Goal: Transaction & Acquisition: Download file/media

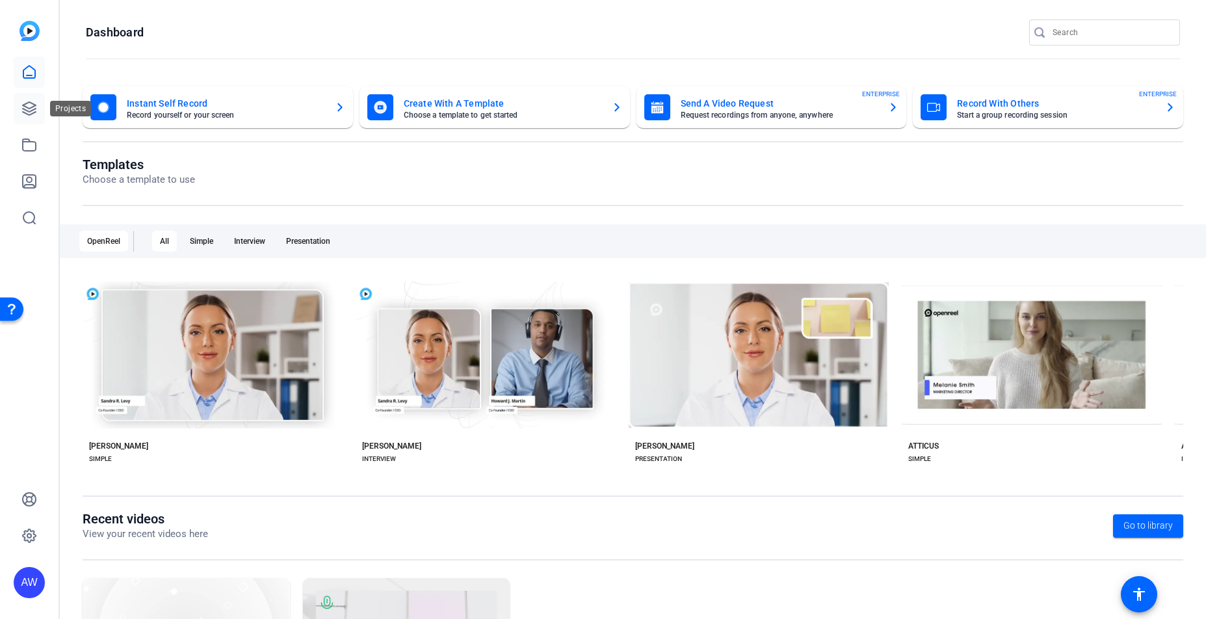
click at [28, 108] on icon at bounding box center [29, 108] width 13 height 13
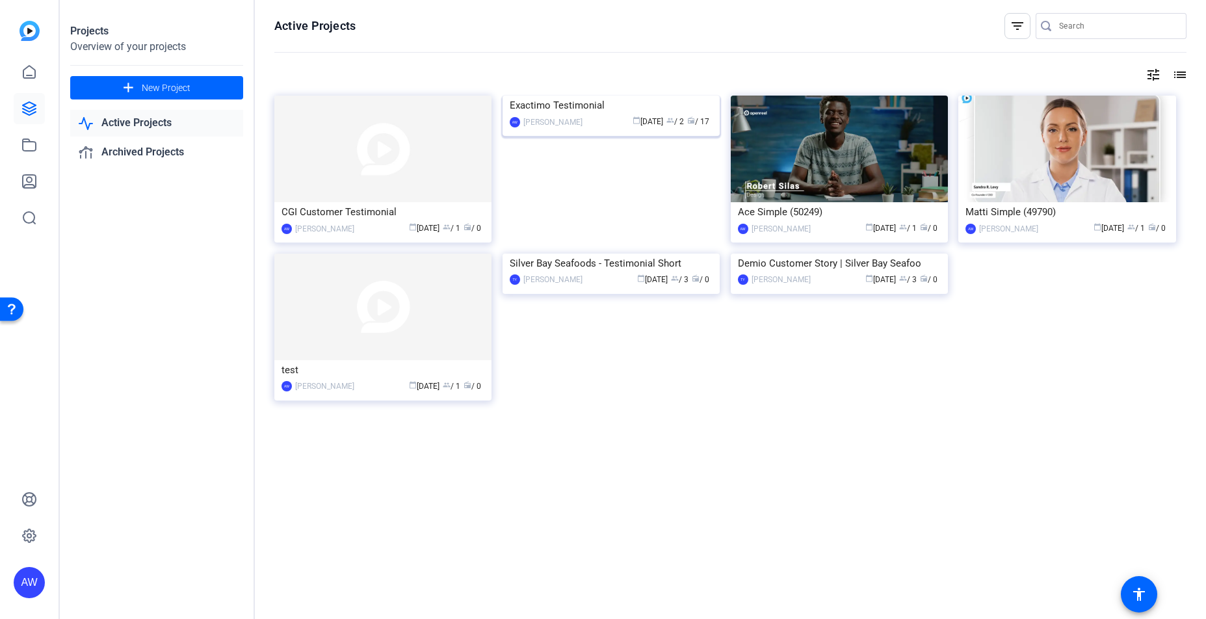
click at [629, 96] on img at bounding box center [611, 96] width 217 height 0
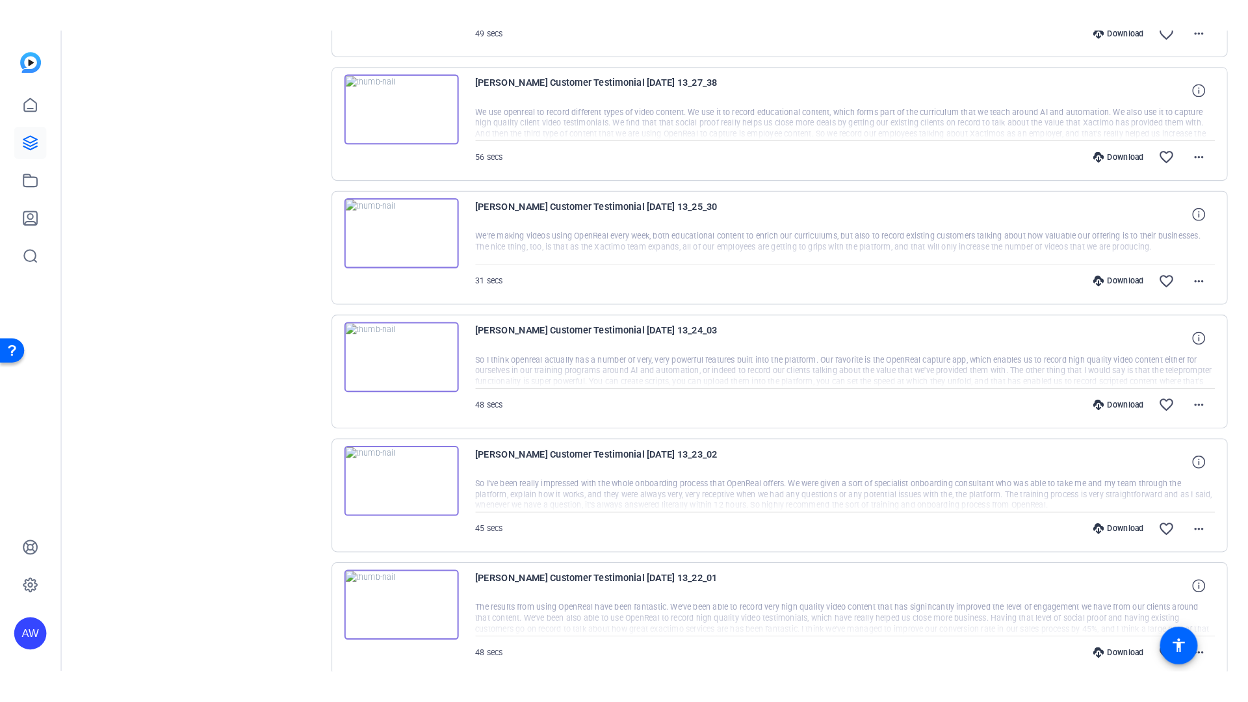
scroll to position [935, 0]
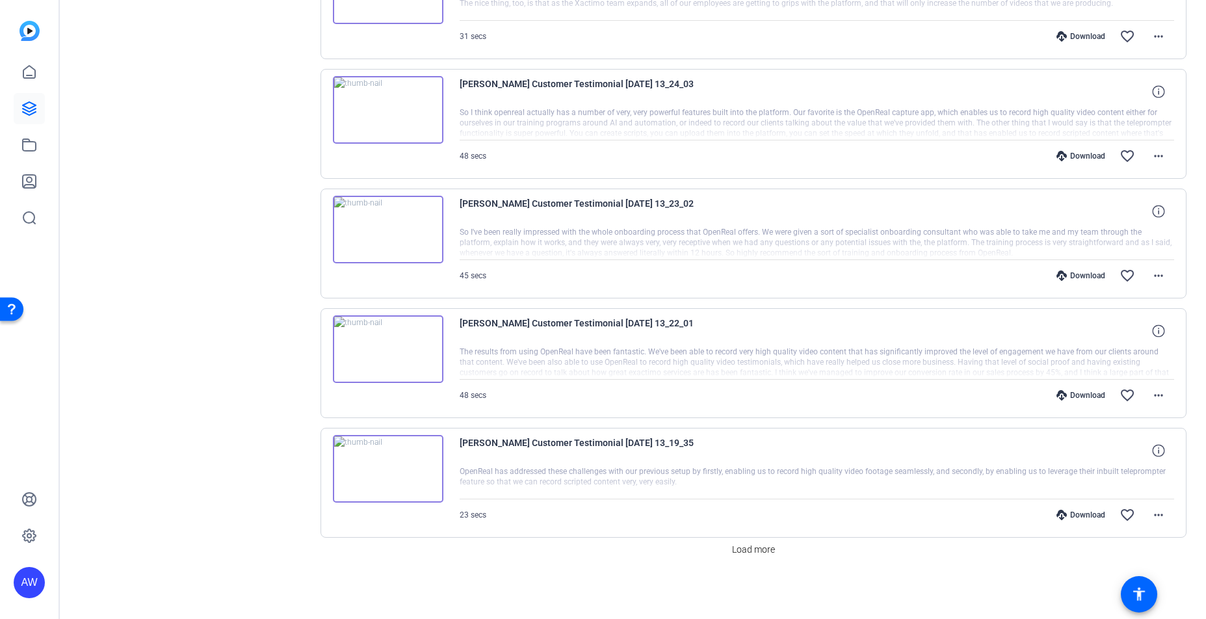
click at [388, 466] on img at bounding box center [388, 469] width 111 height 68
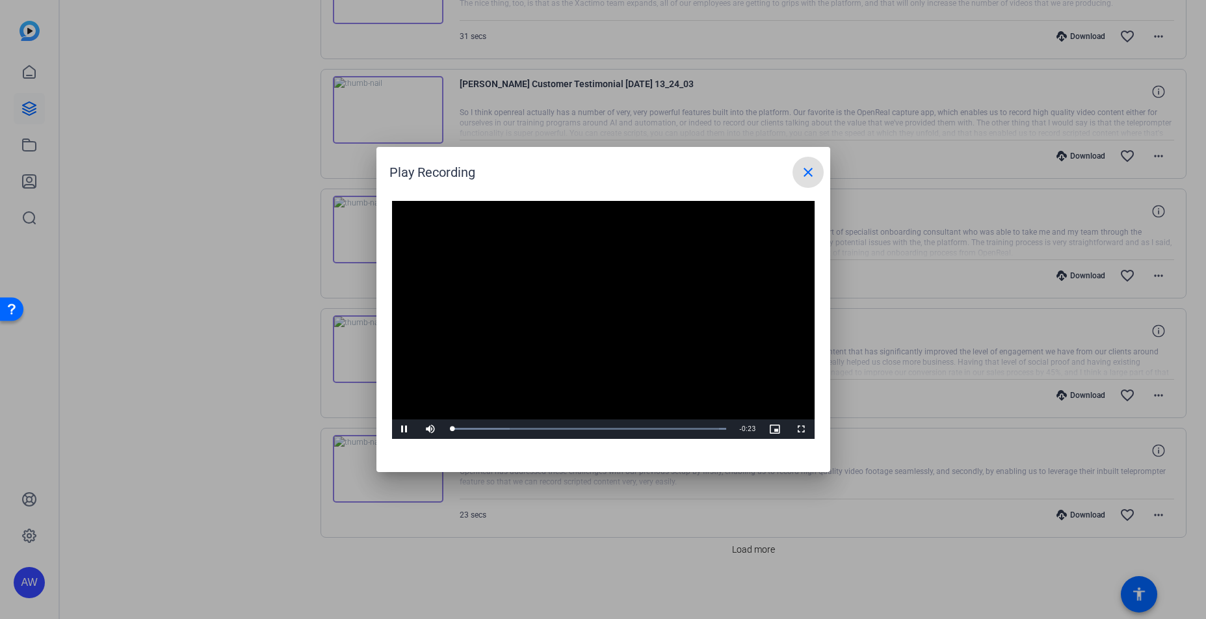
click at [590, 302] on video "Video Player" at bounding box center [603, 320] width 423 height 238
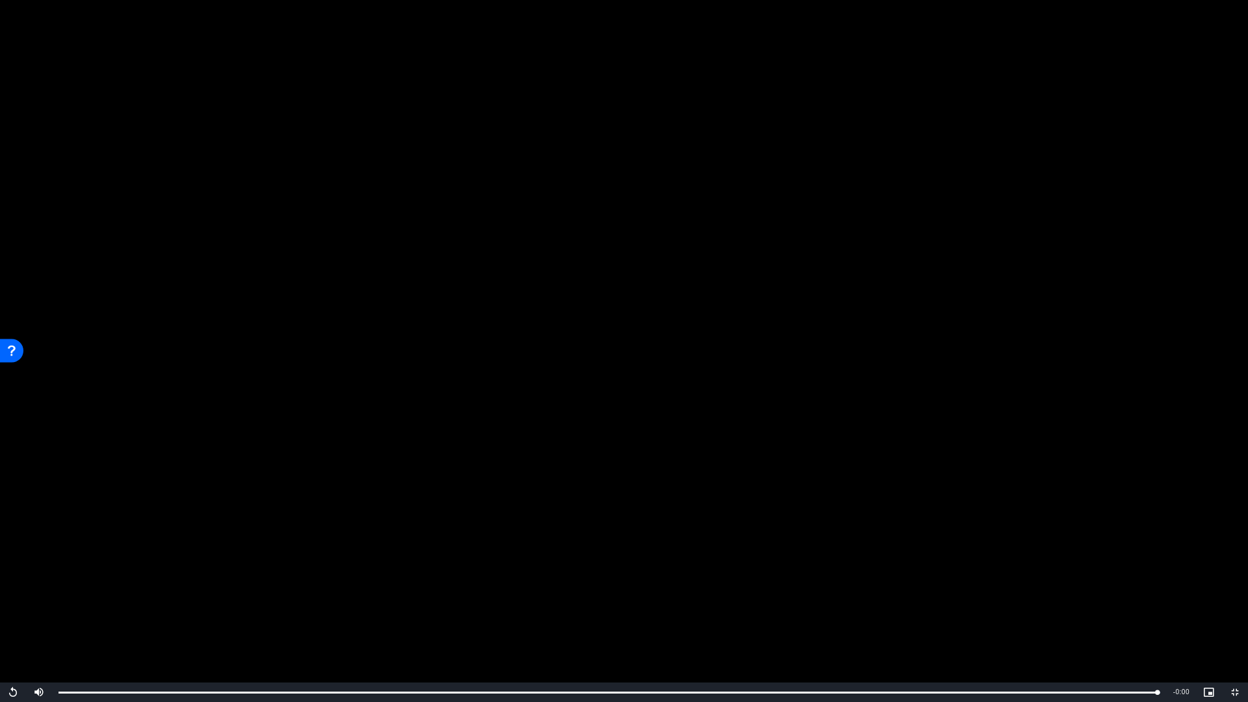
click at [299, 77] on video "Video Player" at bounding box center [624, 351] width 1248 height 702
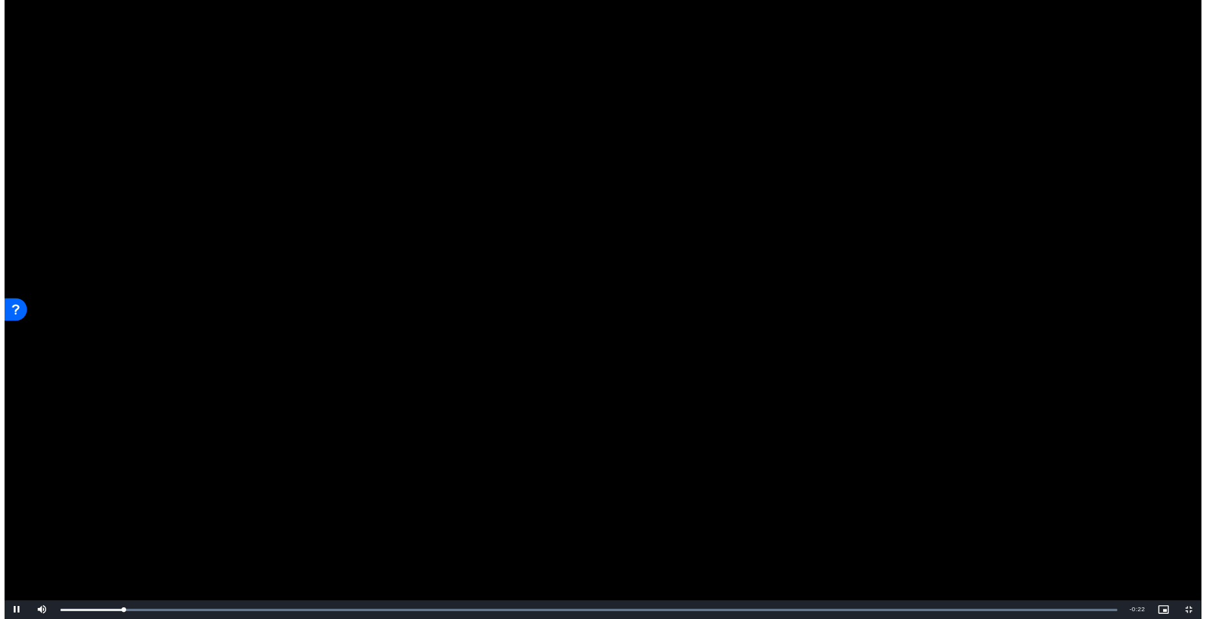
scroll to position [935, 0]
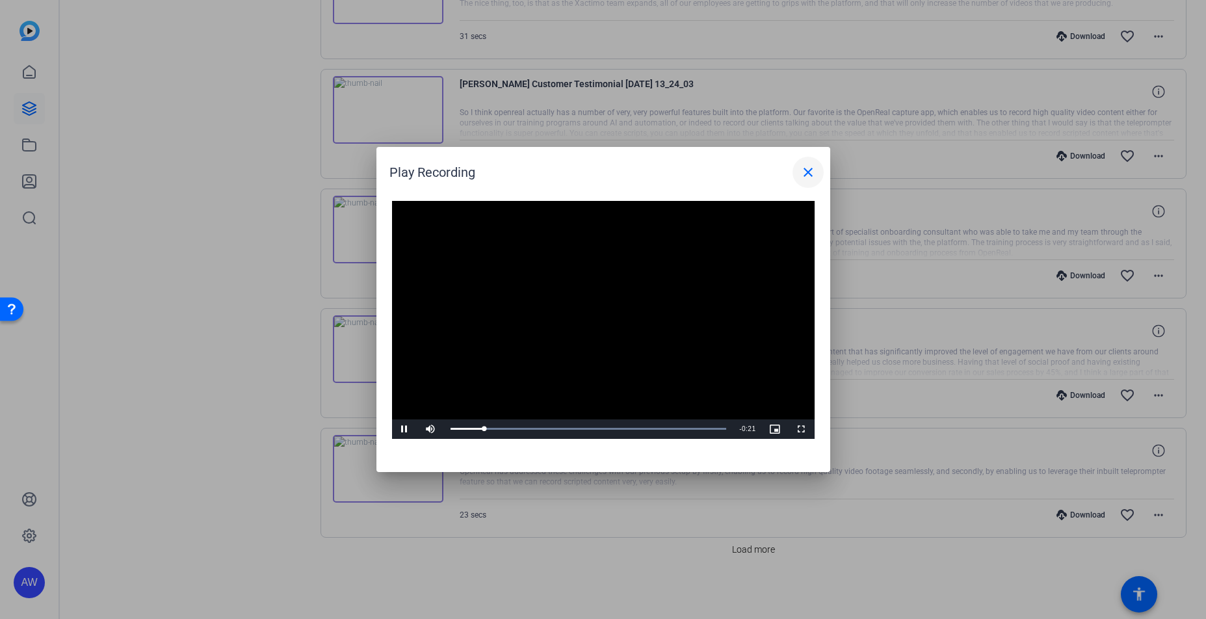
click at [813, 176] on mat-icon "close" at bounding box center [808, 173] width 16 height 16
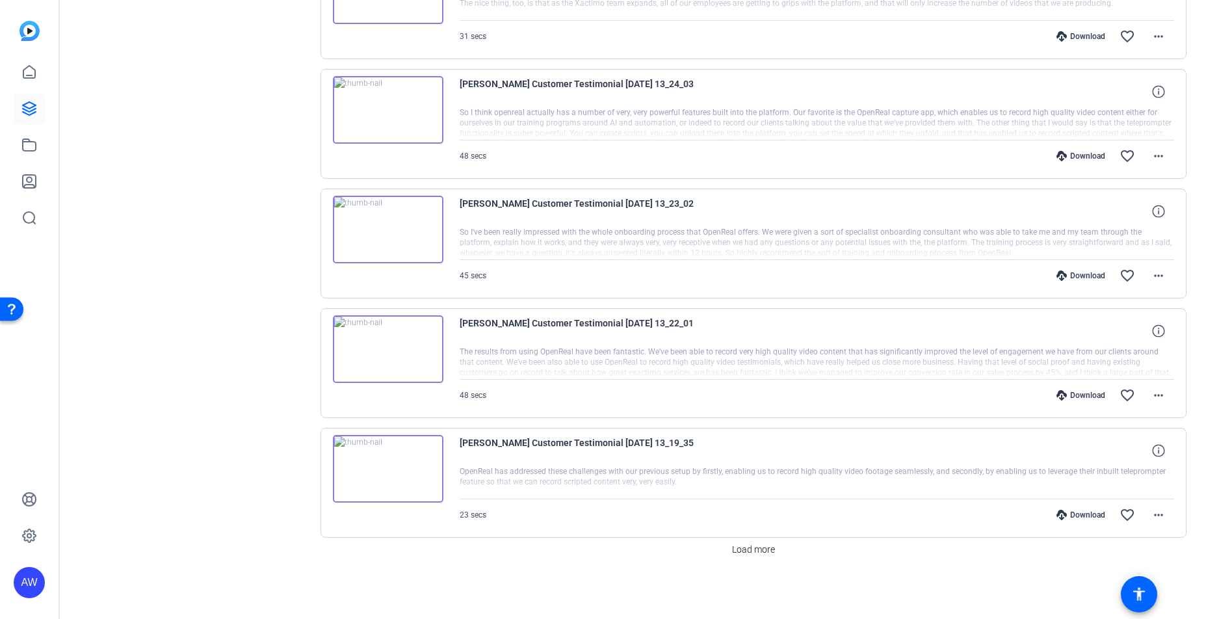
click at [382, 347] on img at bounding box center [388, 349] width 111 height 68
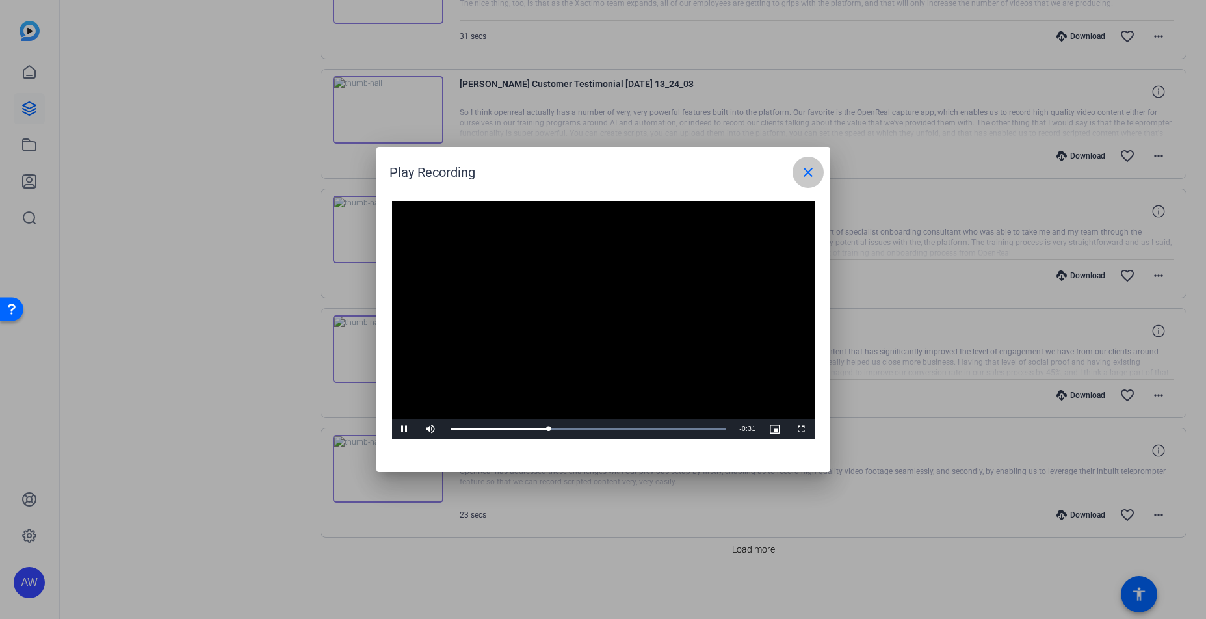
click at [822, 174] on span at bounding box center [808, 172] width 31 height 31
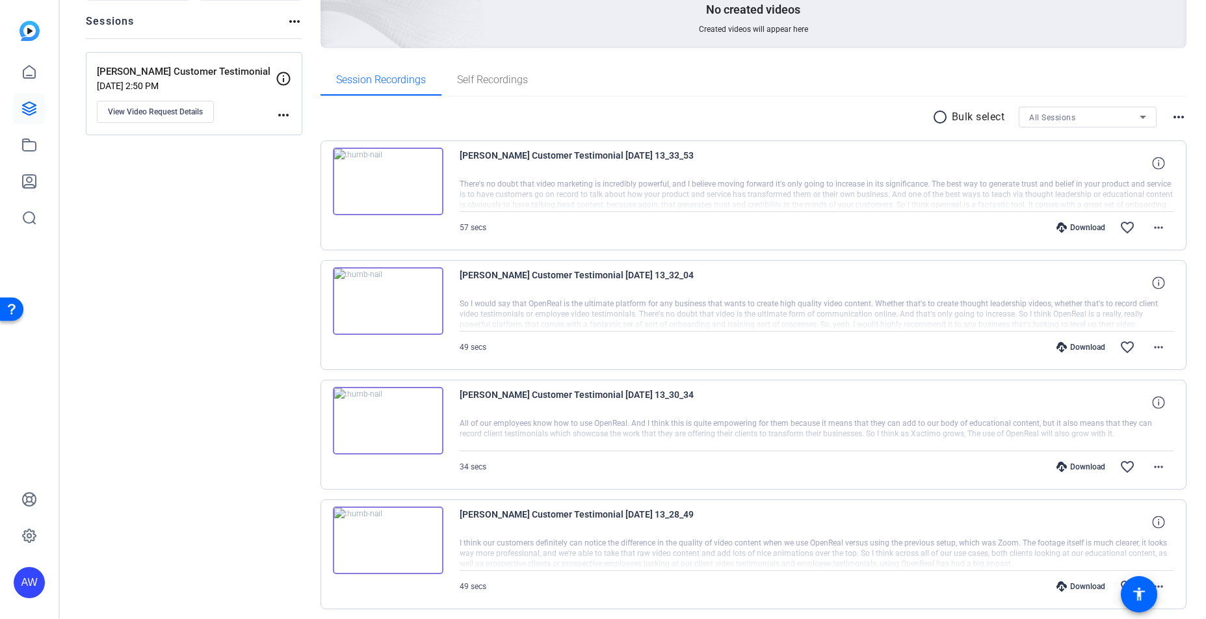
scroll to position [0, 0]
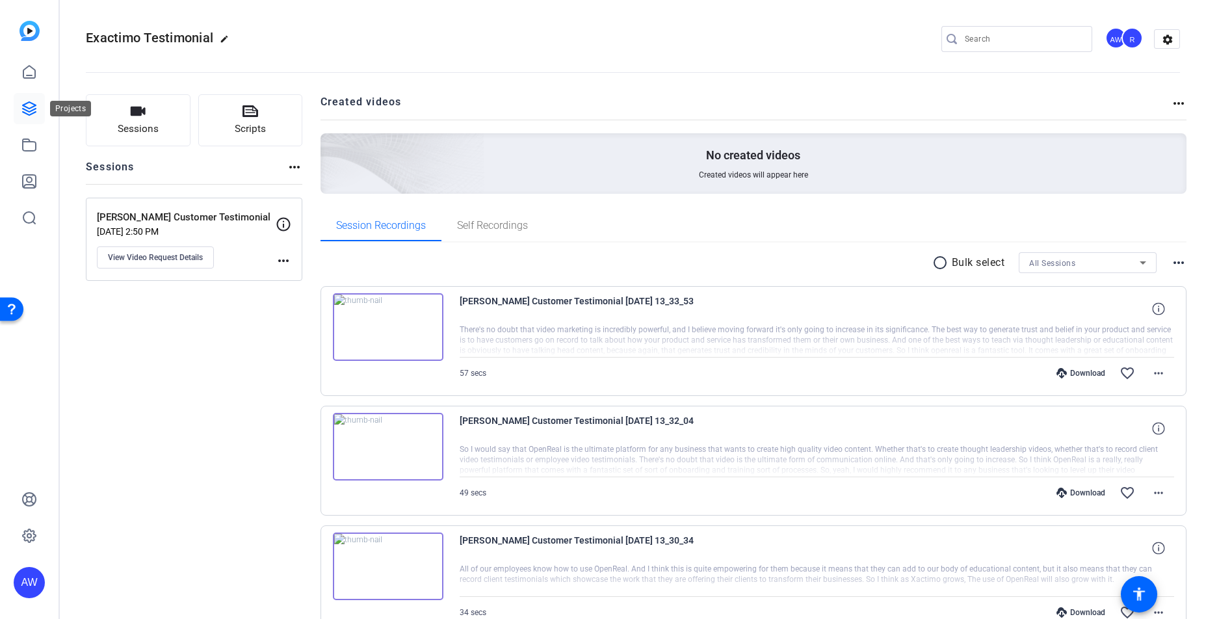
click at [39, 113] on link at bounding box center [29, 108] width 31 height 31
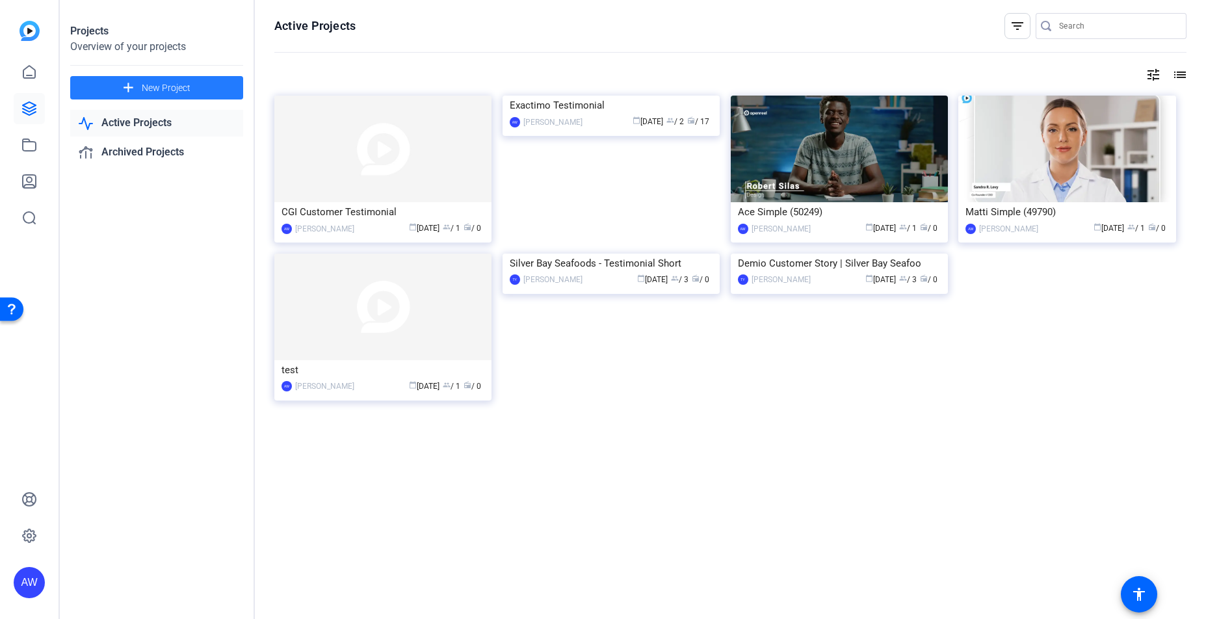
click at [171, 86] on span "New Project" at bounding box center [166, 88] width 49 height 14
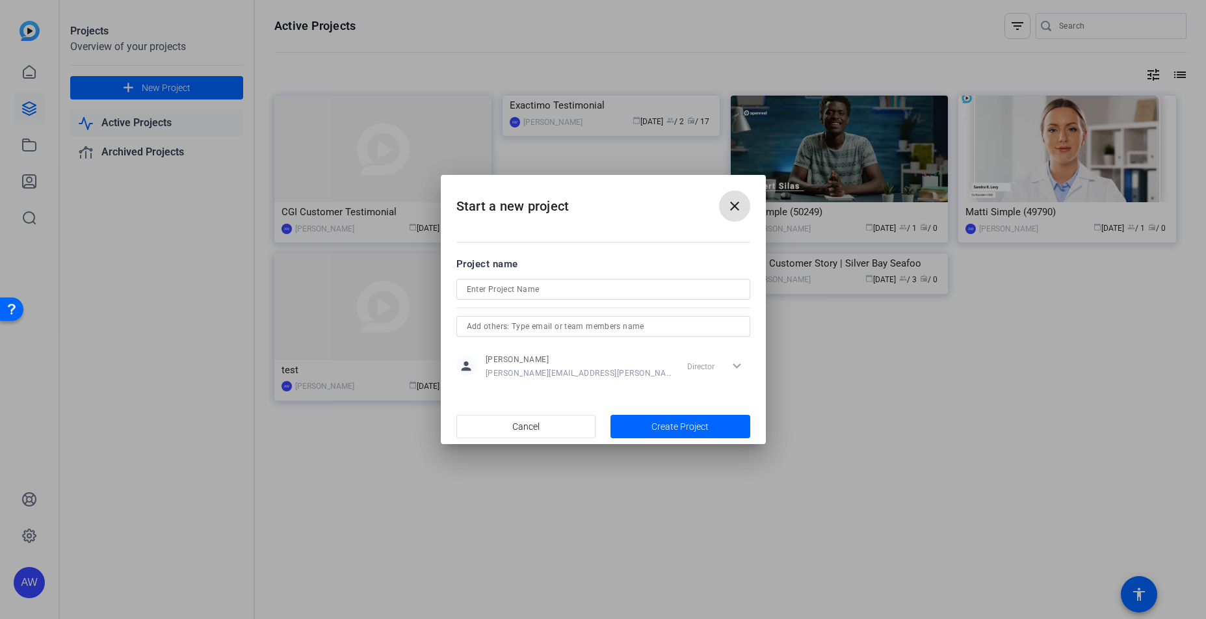
click at [575, 293] on input at bounding box center [603, 290] width 273 height 16
drag, startPoint x: 542, startPoint y: 287, endPoint x: 504, endPoint y: 286, distance: 38.4
click at [504, 286] on input "Exactimo Customer Testimonial" at bounding box center [603, 290] width 273 height 16
type input "Exactimo Testimonial"
click at [694, 428] on span "Create Project" at bounding box center [679, 427] width 57 height 14
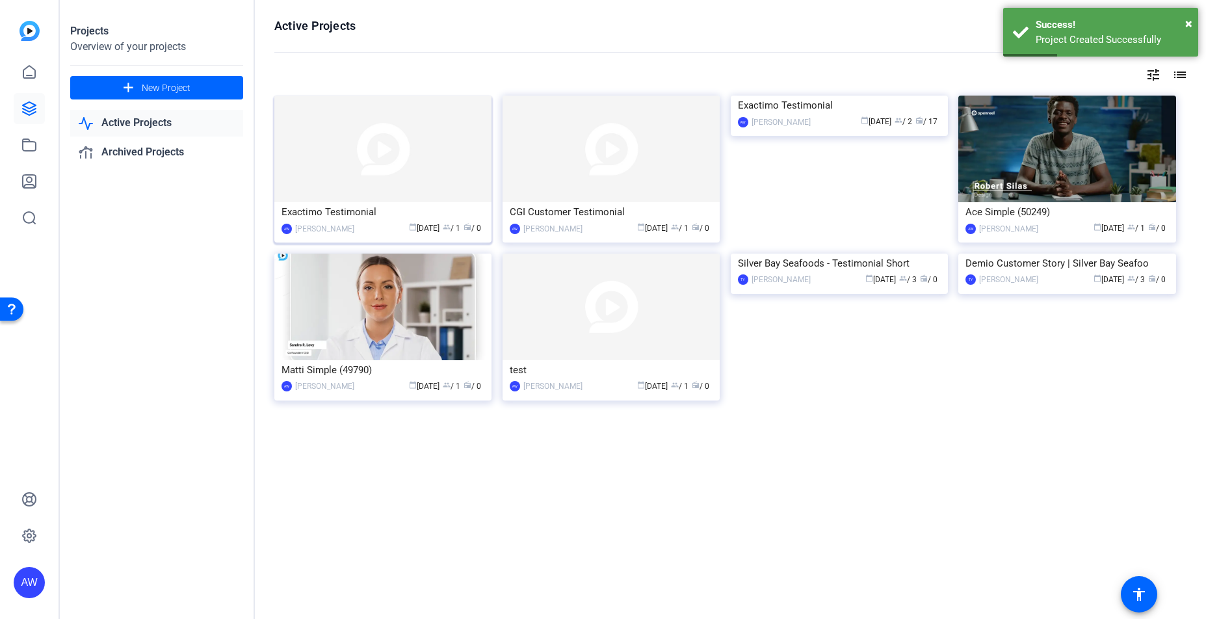
click at [374, 127] on img at bounding box center [382, 149] width 217 height 107
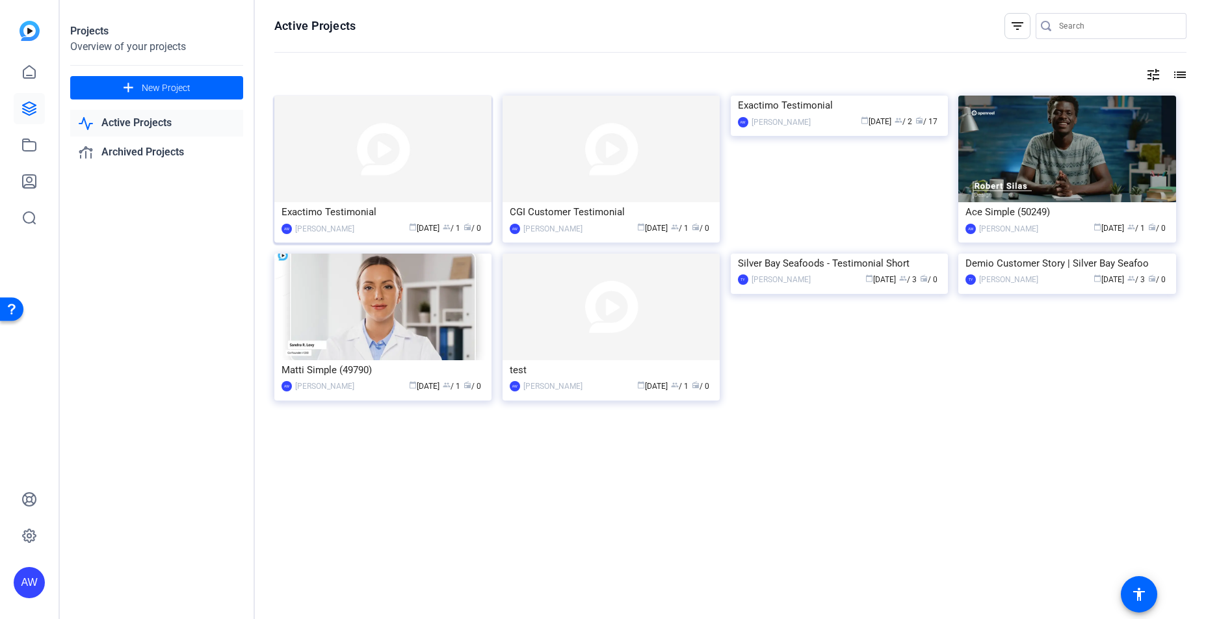
click at [425, 159] on img at bounding box center [382, 149] width 217 height 107
click at [450, 179] on img at bounding box center [382, 149] width 217 height 107
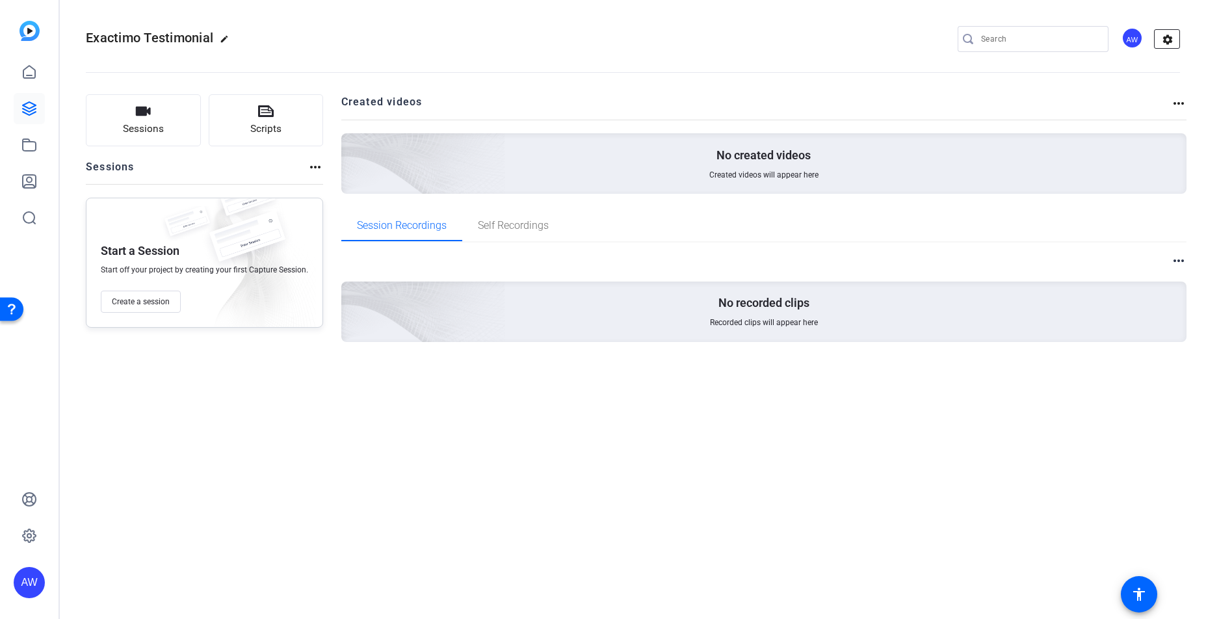
click at [1174, 46] on mat-icon "settings" at bounding box center [1168, 40] width 26 height 20
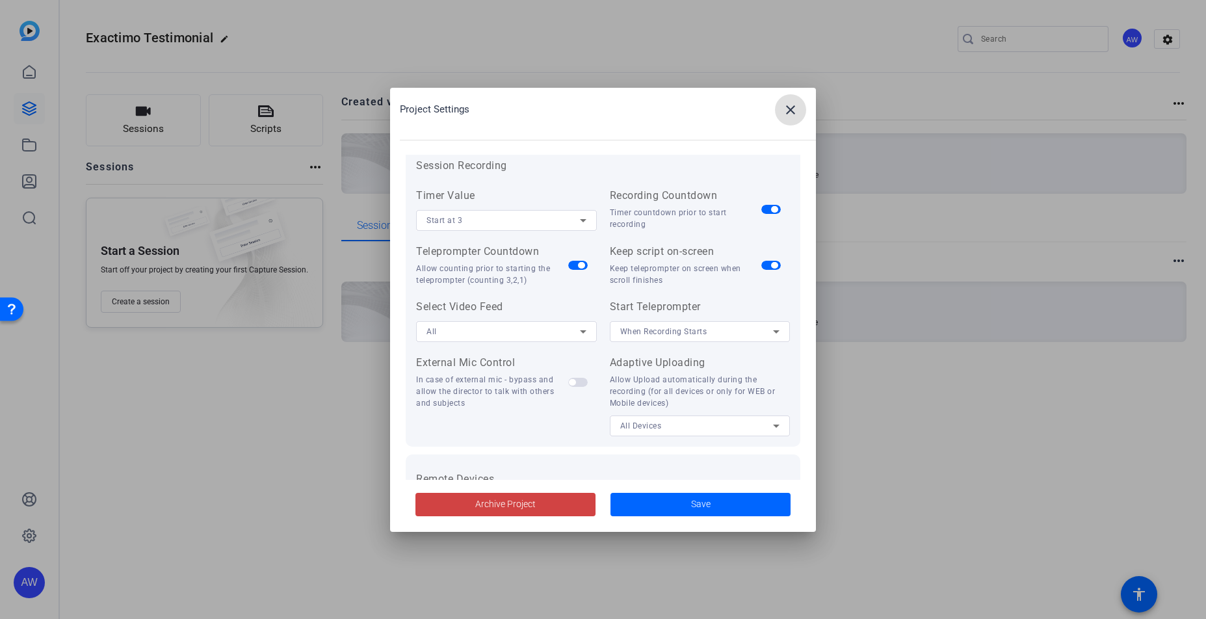
scroll to position [269, 0]
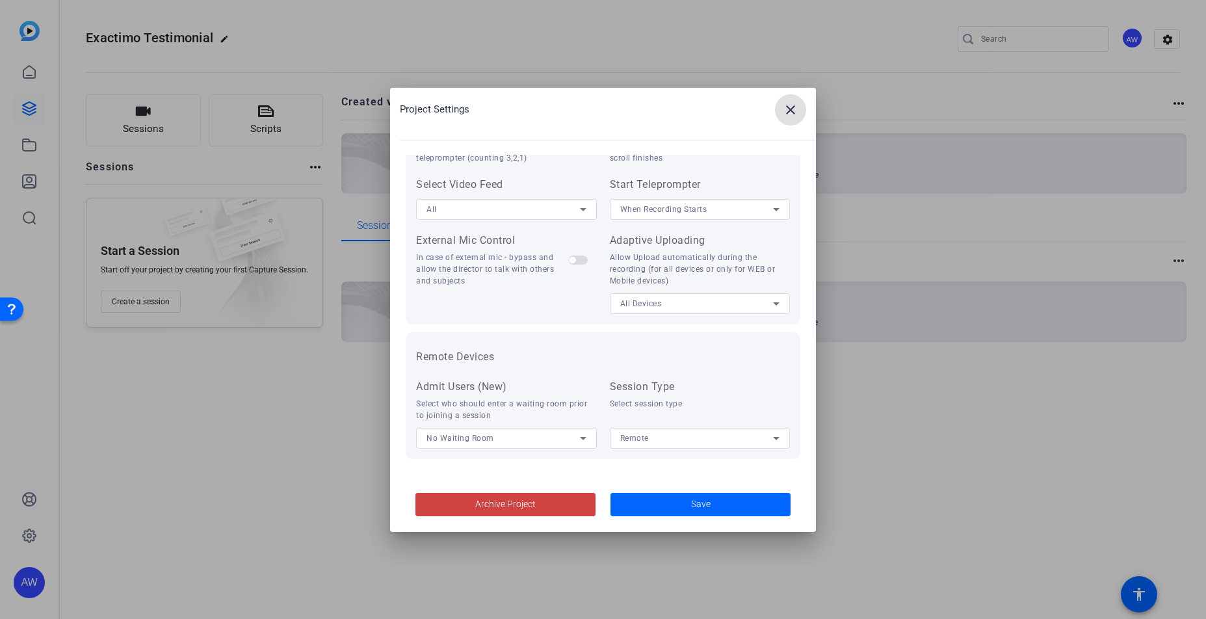
click at [797, 112] on mat-icon "close" at bounding box center [791, 110] width 16 height 16
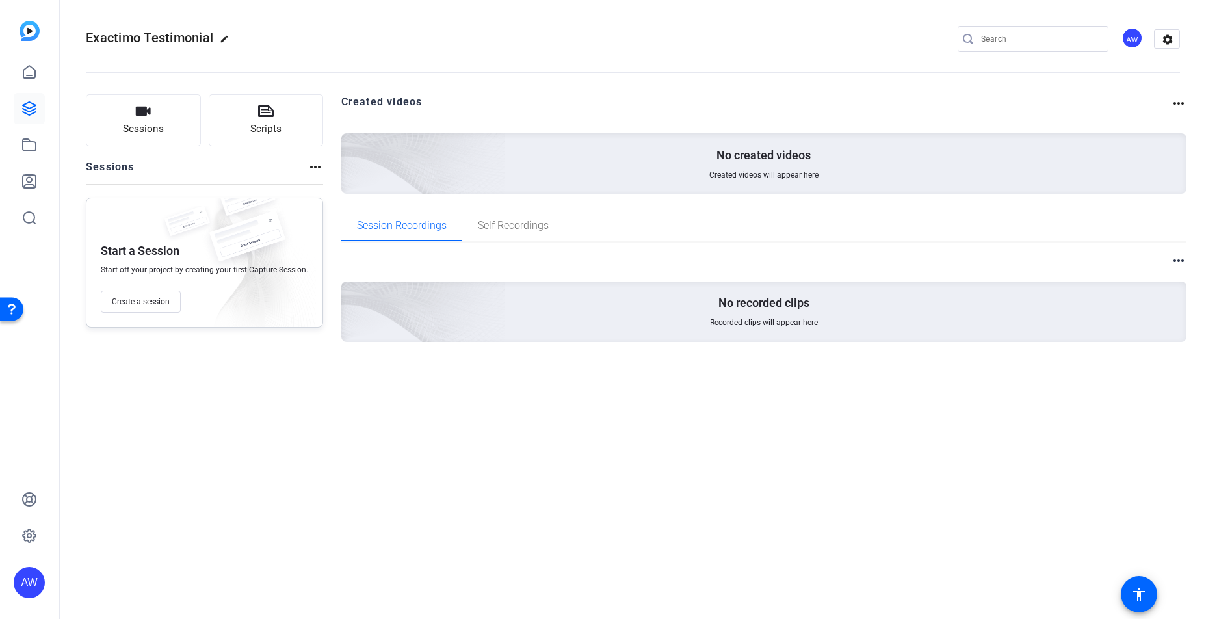
click at [228, 44] on mat-icon "edit" at bounding box center [228, 42] width 16 height 16
click at [168, 36] on input "Exactimo Testimonial" at bounding box center [138, 39] width 85 height 16
drag, startPoint x: 180, startPoint y: 40, endPoint x: 14, endPoint y: 28, distance: 166.2
click at [14, 28] on mat-sidenav-container "AW Exactimo Testimonial check_circle clear AW settings Sessions Scripts Session…" at bounding box center [603, 309] width 1206 height 619
click at [425, 42] on div "check_circle clear AW settings" at bounding box center [633, 39] width 1094 height 20
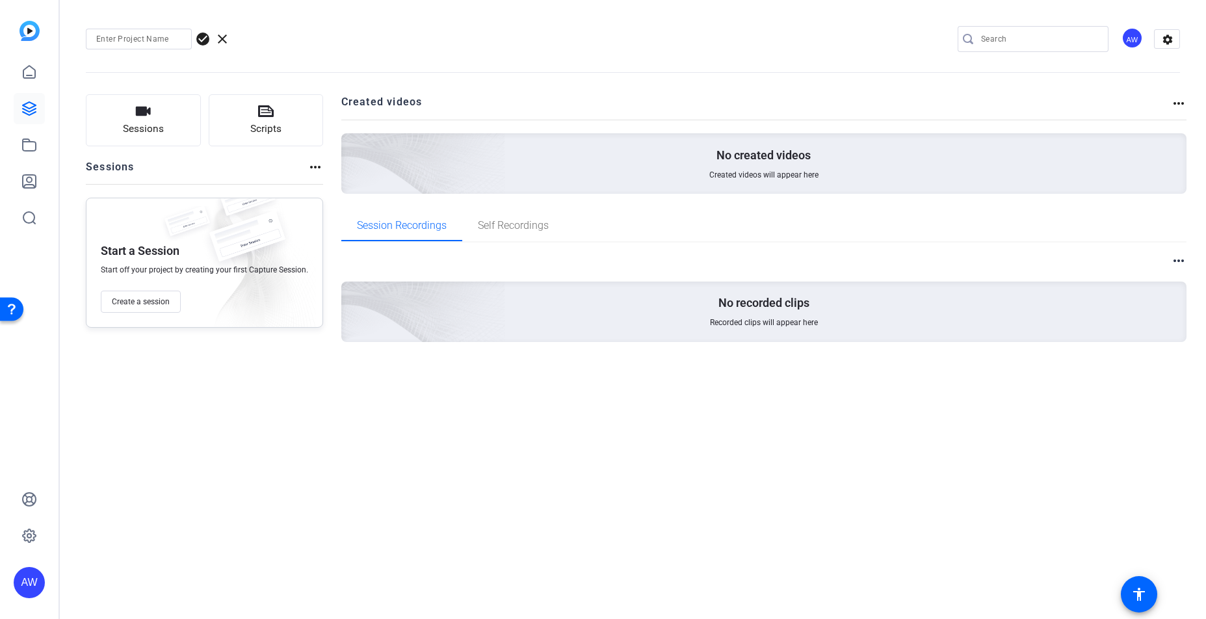
click at [343, 50] on openreel-divider-bar at bounding box center [633, 69] width 1094 height 40
click at [223, 38] on span "clear" at bounding box center [223, 39] width 16 height 16
click at [223, 38] on mat-icon "edit" at bounding box center [228, 42] width 16 height 16
click at [512, 41] on div "Exactimo Testimonial check_circle clear AW settings" at bounding box center [633, 39] width 1094 height 20
click at [577, 515] on div "Exactimo Testimonial check_circle clear AW settings Sessions Scripts Sessions m…" at bounding box center [633, 309] width 1146 height 619
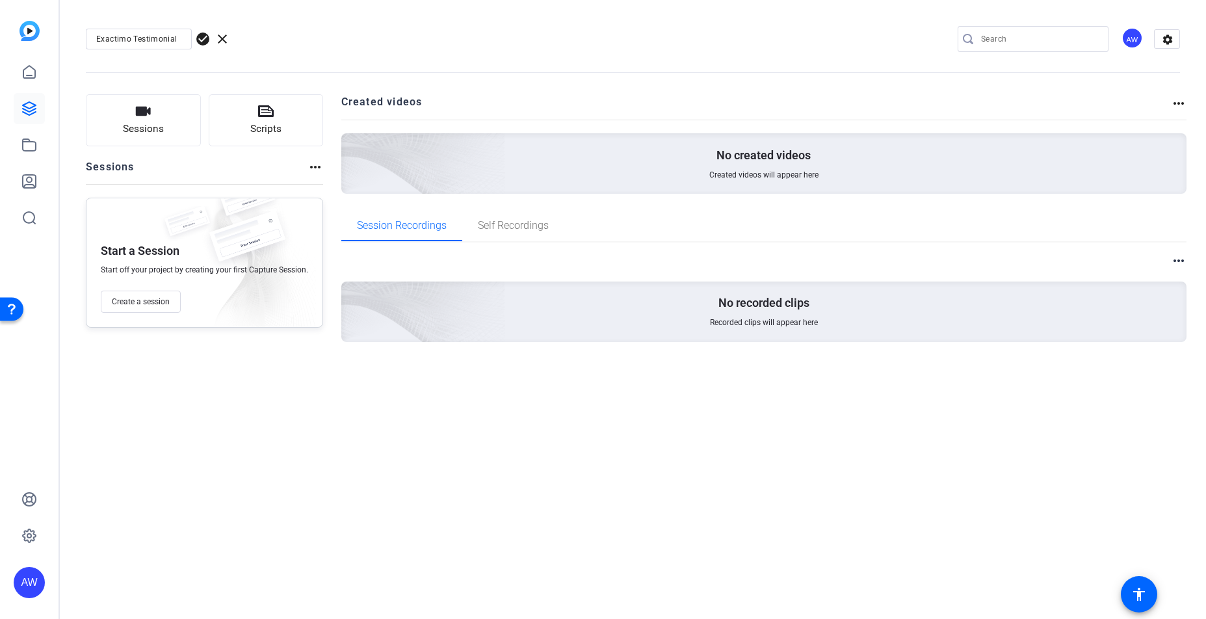
click at [758, 326] on span "Recorded clips will appear here" at bounding box center [764, 322] width 108 height 10
click at [216, 42] on span "clear" at bounding box center [223, 39] width 16 height 16
click at [220, 39] on h2 "Exactimo Testimonial edit" at bounding box center [161, 38] width 150 height 23
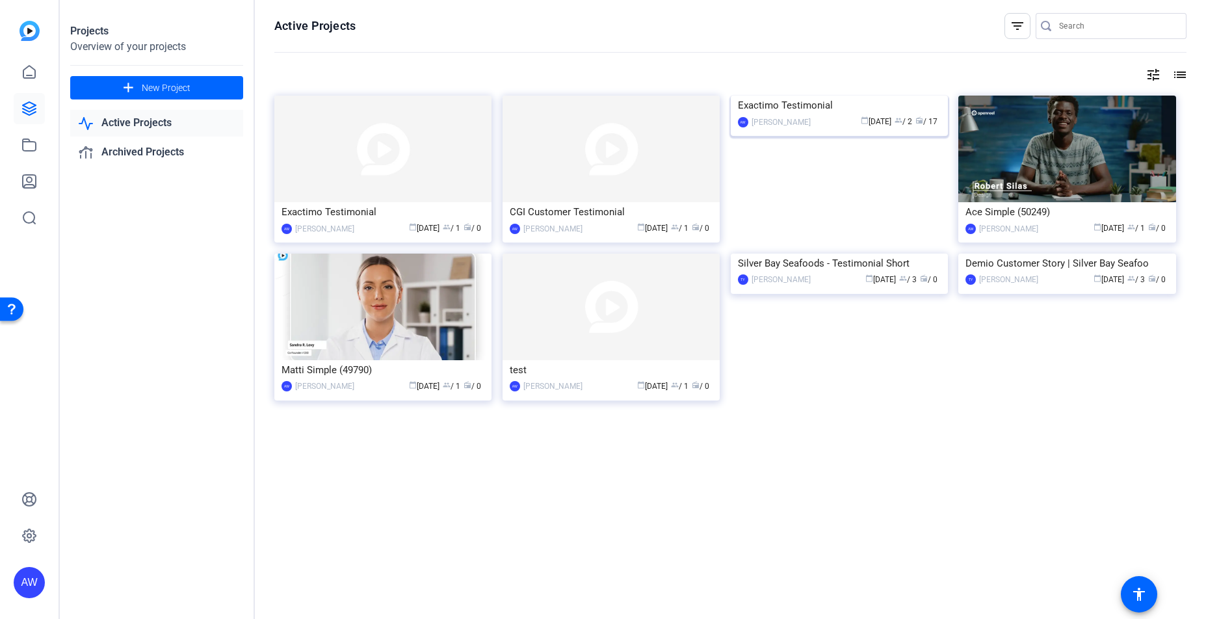
click at [842, 96] on img at bounding box center [839, 96] width 217 height 0
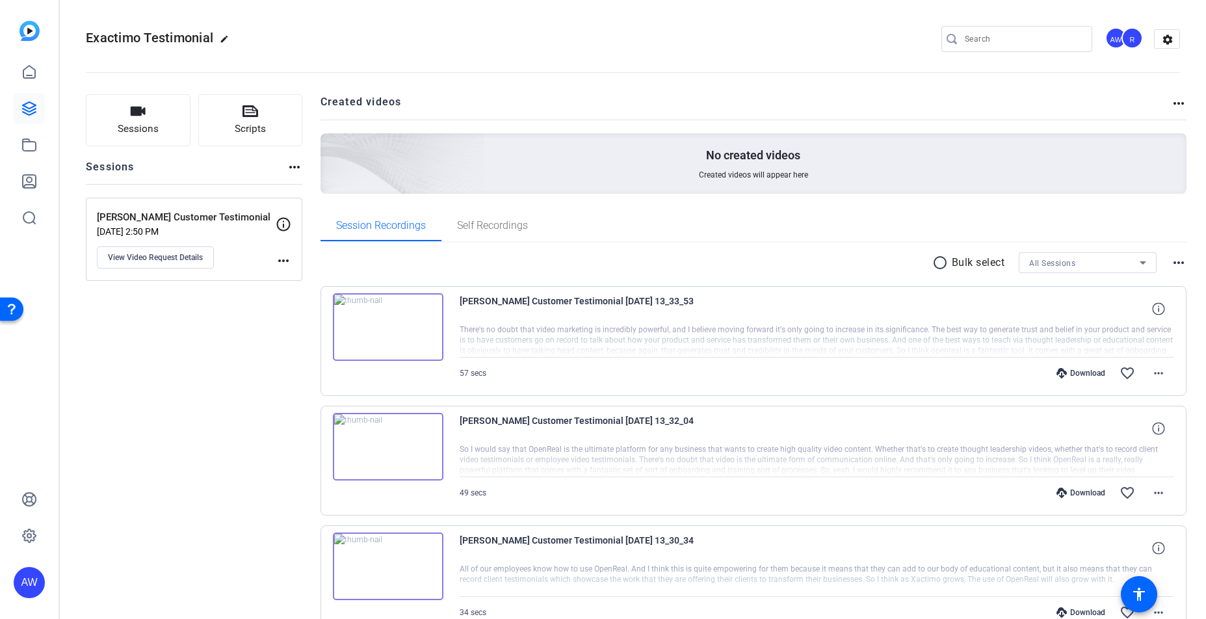
click at [936, 264] on mat-icon "radio_button_unchecked" at bounding box center [942, 263] width 20 height 16
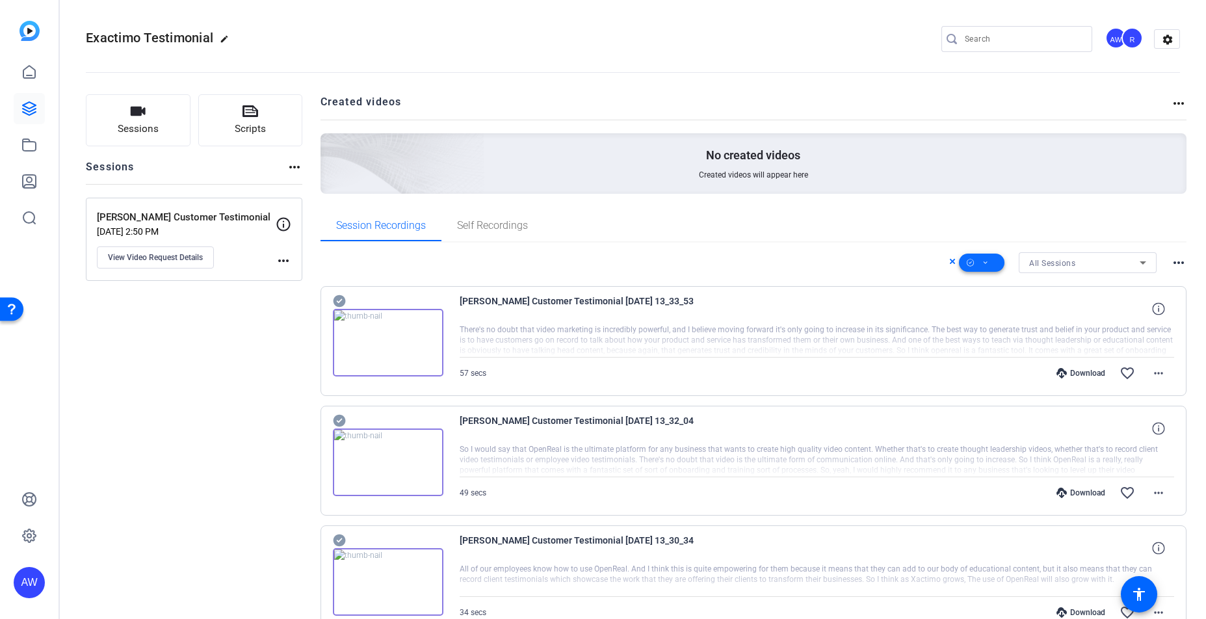
click at [986, 267] on span at bounding box center [982, 262] width 46 height 31
click at [990, 400] on span "Upload" at bounding box center [996, 397] width 69 height 16
click at [986, 261] on span at bounding box center [982, 262] width 46 height 31
click at [1002, 240] on div at bounding box center [603, 309] width 1206 height 619
click at [950, 262] on icon at bounding box center [952, 261] width 5 height 5
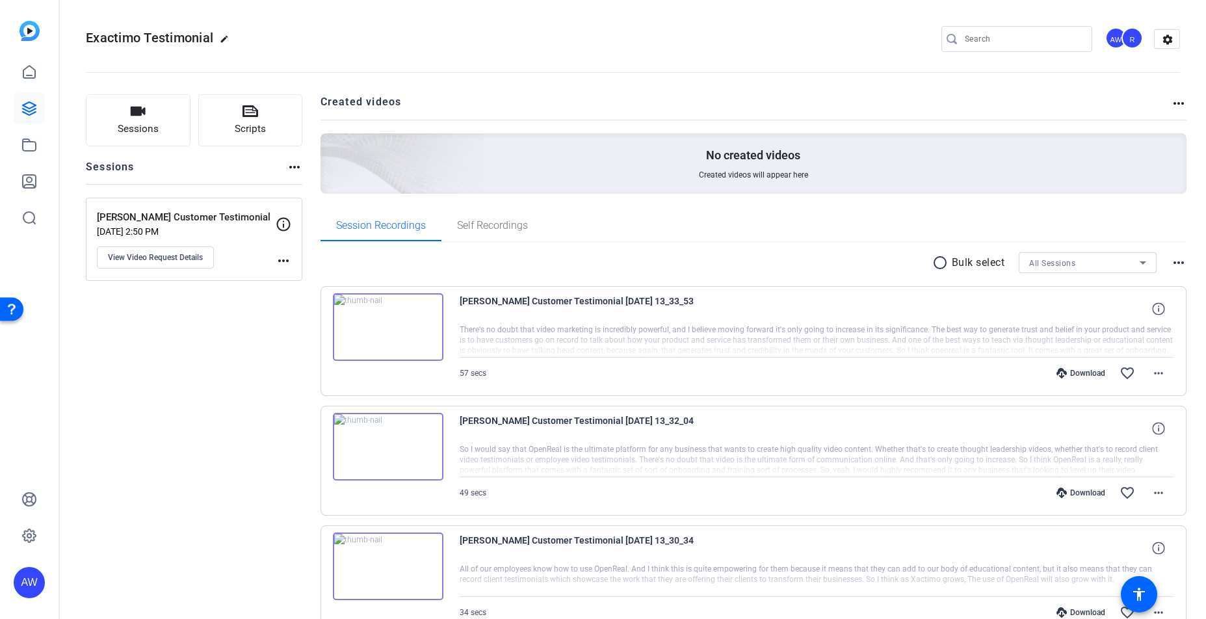
click at [790, 253] on div "radio_button_unchecked Bulk select All Sessions more_horiz" at bounding box center [754, 262] width 867 height 21
click at [23, 150] on icon at bounding box center [29, 145] width 13 height 12
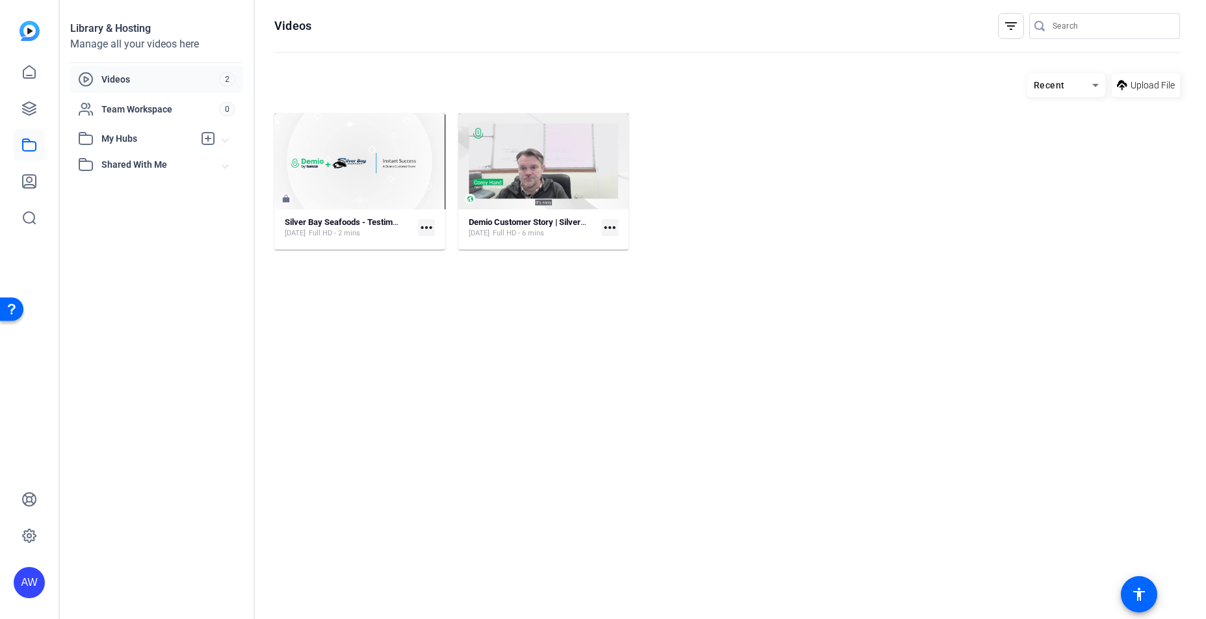
click at [127, 142] on span "My Hubs" at bounding box center [147, 139] width 92 height 14
click at [135, 212] on span "Shared With Me" at bounding box center [161, 209] width 121 height 14
click at [29, 107] on icon at bounding box center [29, 109] width 16 height 16
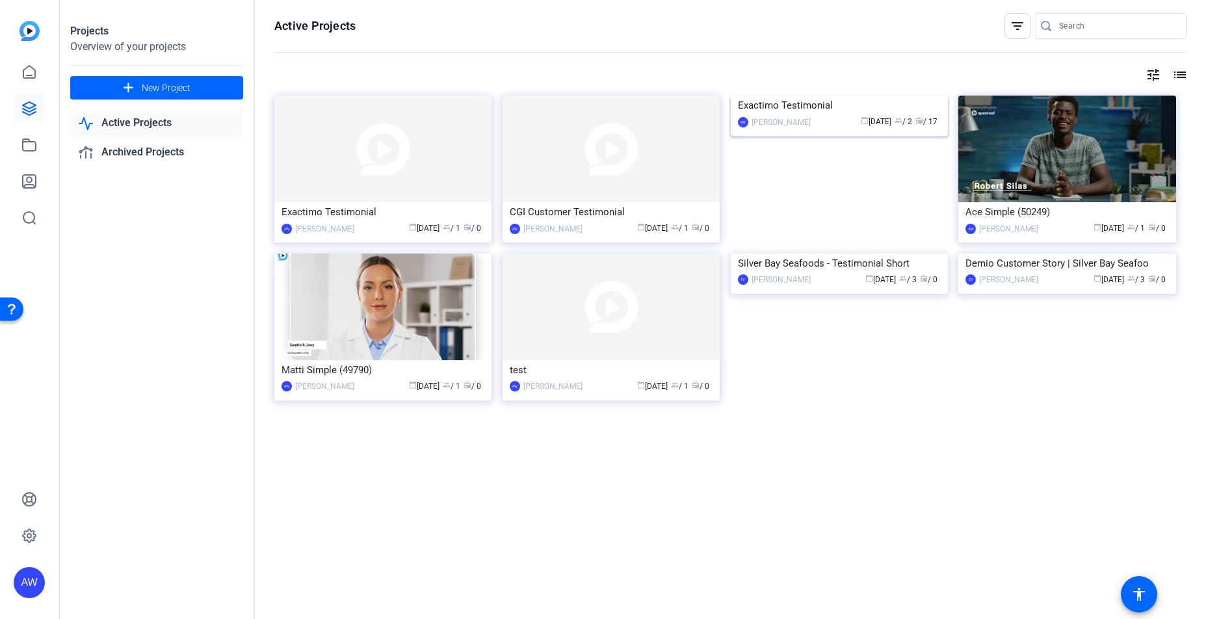
click at [793, 129] on div "[PERSON_NAME]" at bounding box center [781, 122] width 59 height 13
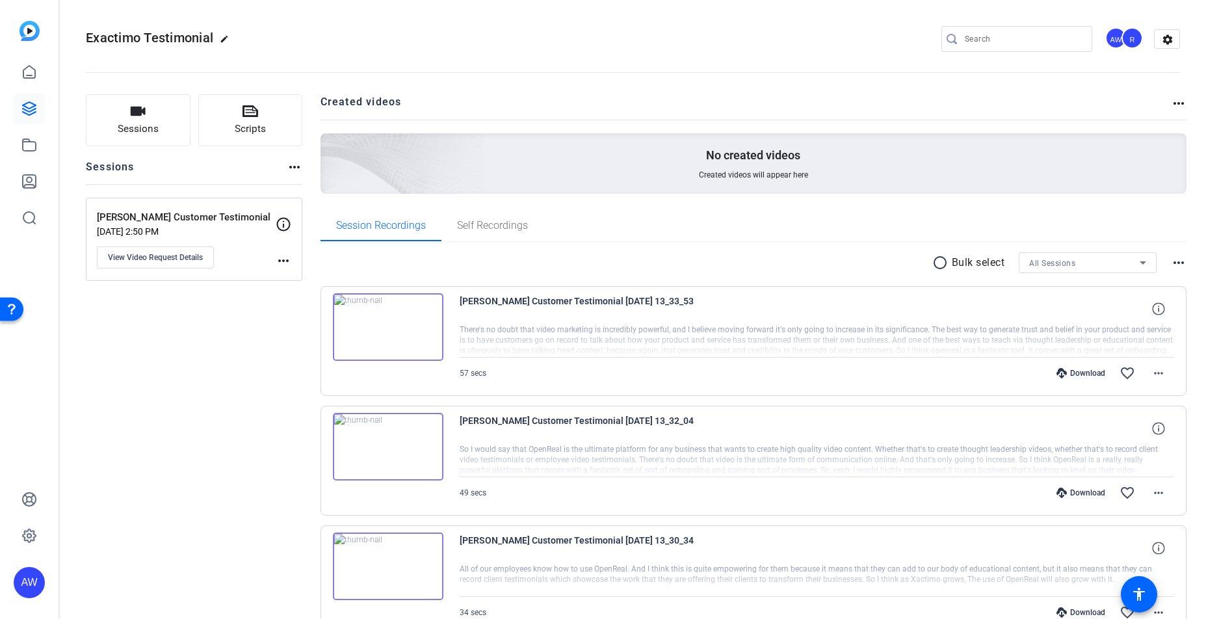
click at [284, 231] on icon at bounding box center [284, 225] width 16 height 16
click at [284, 228] on icon at bounding box center [284, 225] width 16 height 16
click at [179, 259] on span "View Video Request Details" at bounding box center [155, 257] width 95 height 10
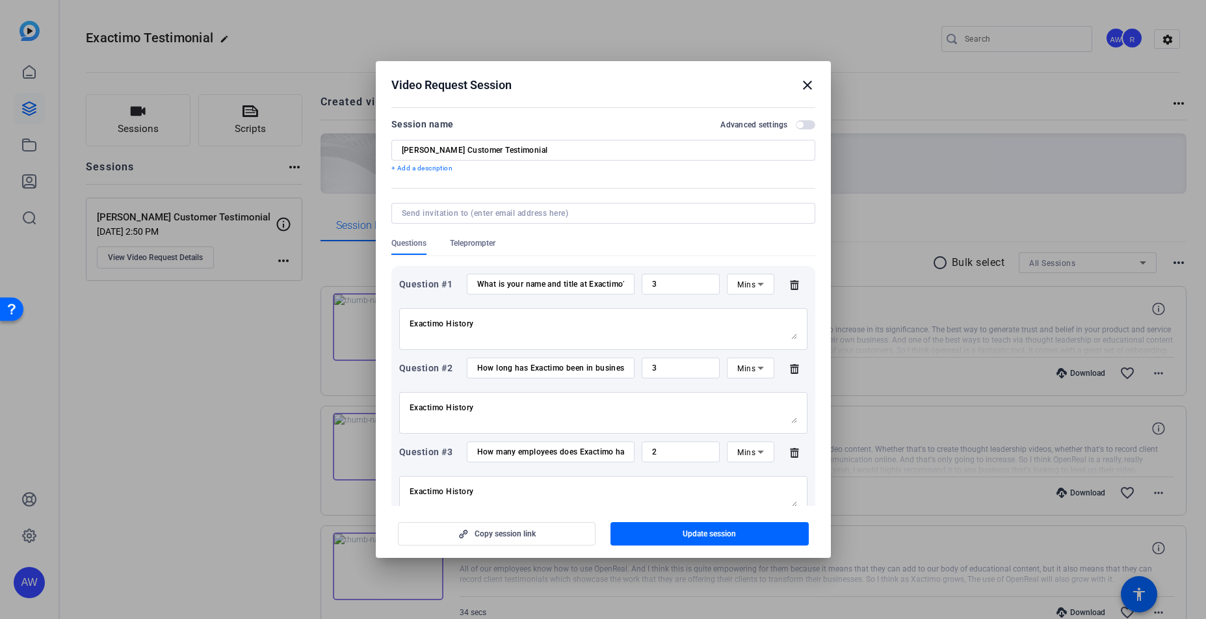
click at [808, 87] on mat-icon "close" at bounding box center [808, 85] width 16 height 16
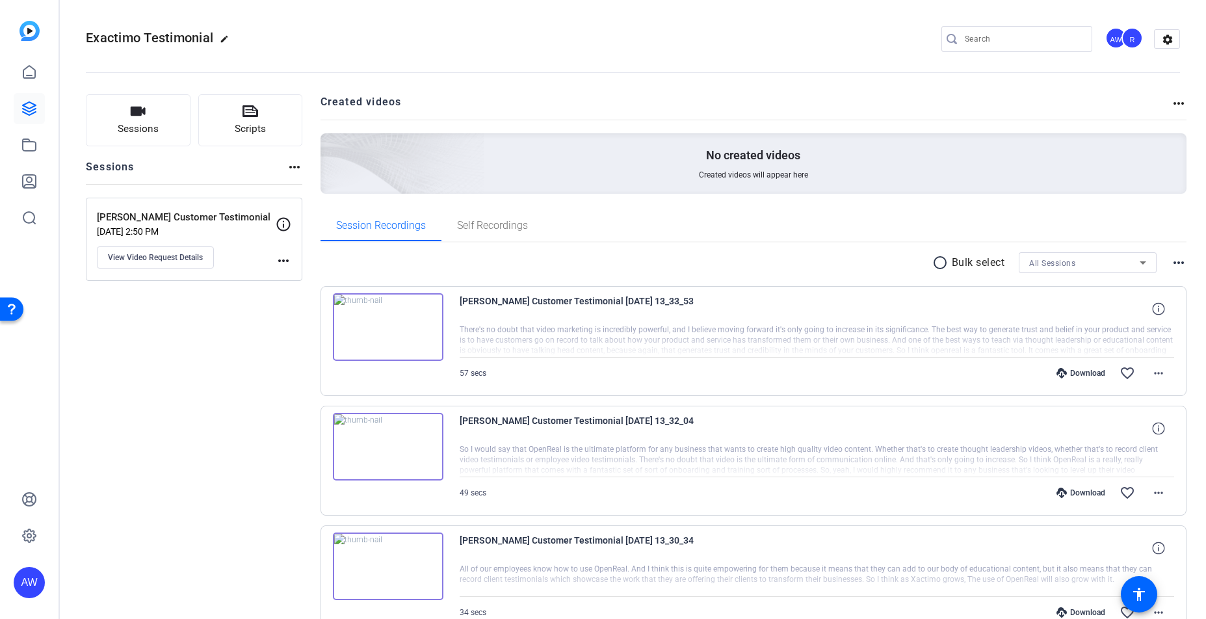
click at [1174, 264] on mat-icon "more_horiz" at bounding box center [1179, 263] width 16 height 16
click at [1188, 244] on div at bounding box center [603, 309] width 1206 height 619
click at [1157, 380] on mat-icon "more_horiz" at bounding box center [1159, 373] width 16 height 16
click at [1158, 376] on div at bounding box center [603, 309] width 1206 height 619
click at [1065, 371] on div "Download" at bounding box center [1081, 373] width 62 height 10
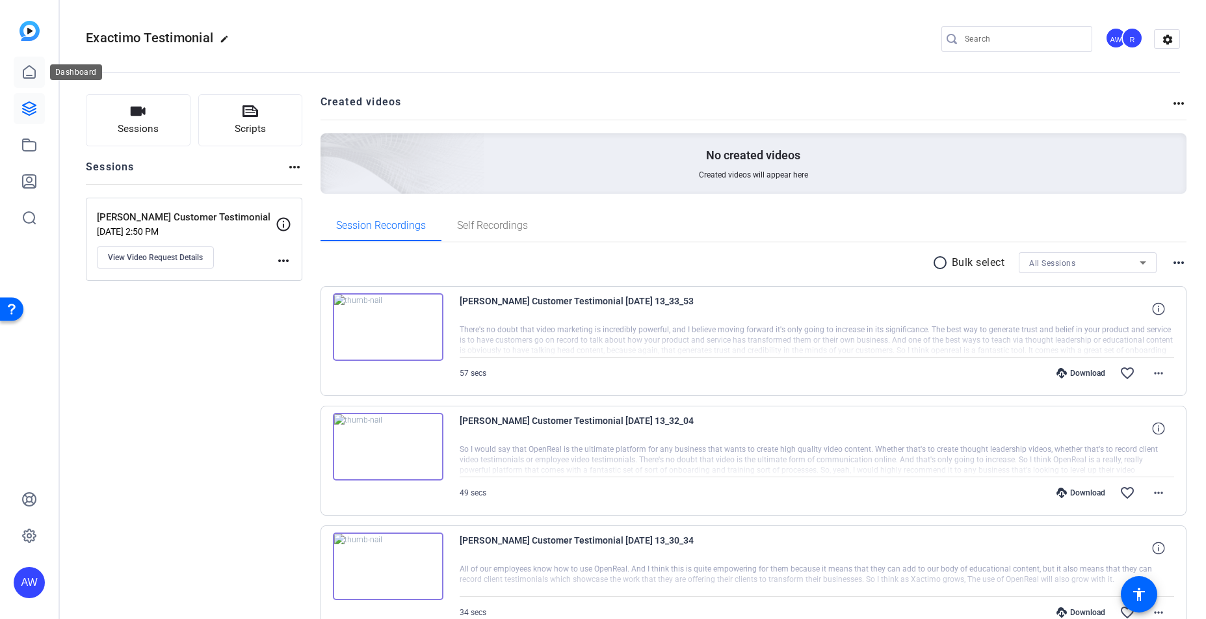
click at [33, 73] on icon at bounding box center [29, 72] width 16 height 16
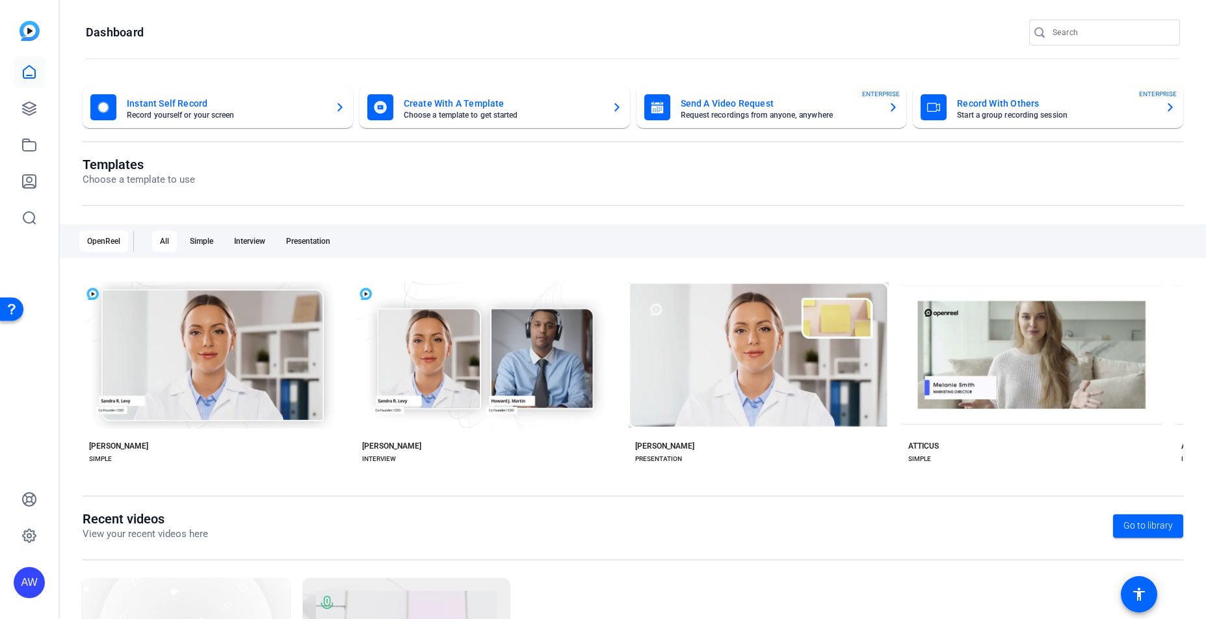
click at [740, 113] on mat-card-subtitle "Request recordings from anyone, anywhere" at bounding box center [780, 115] width 198 height 8
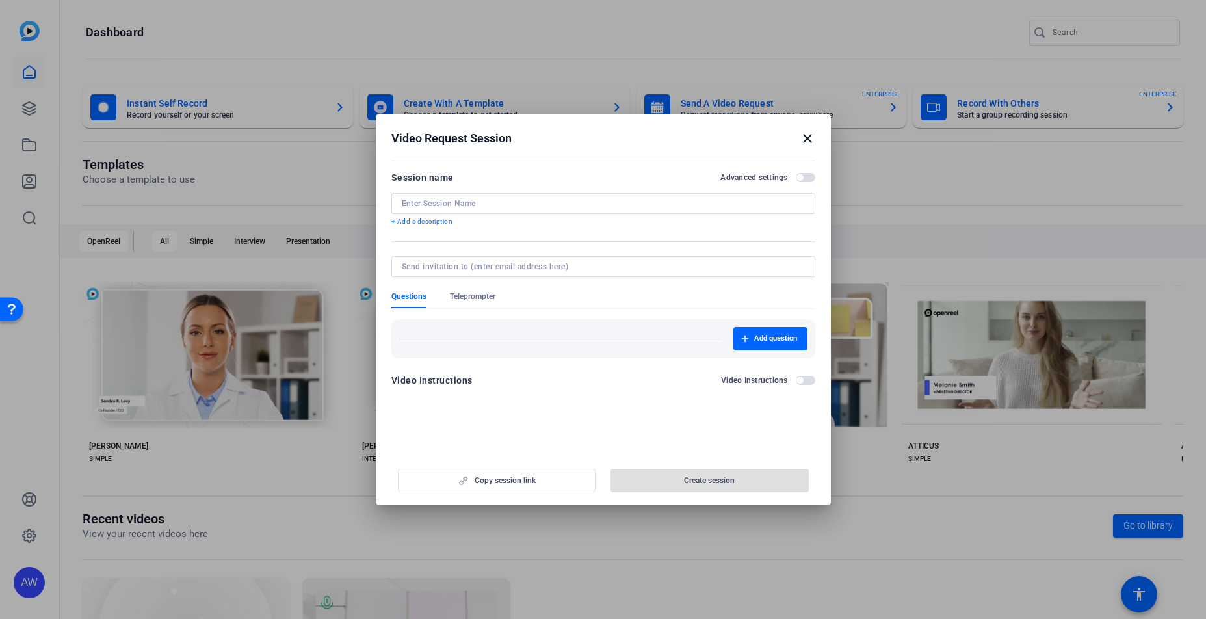
click at [808, 138] on mat-icon "close" at bounding box center [808, 139] width 16 height 16
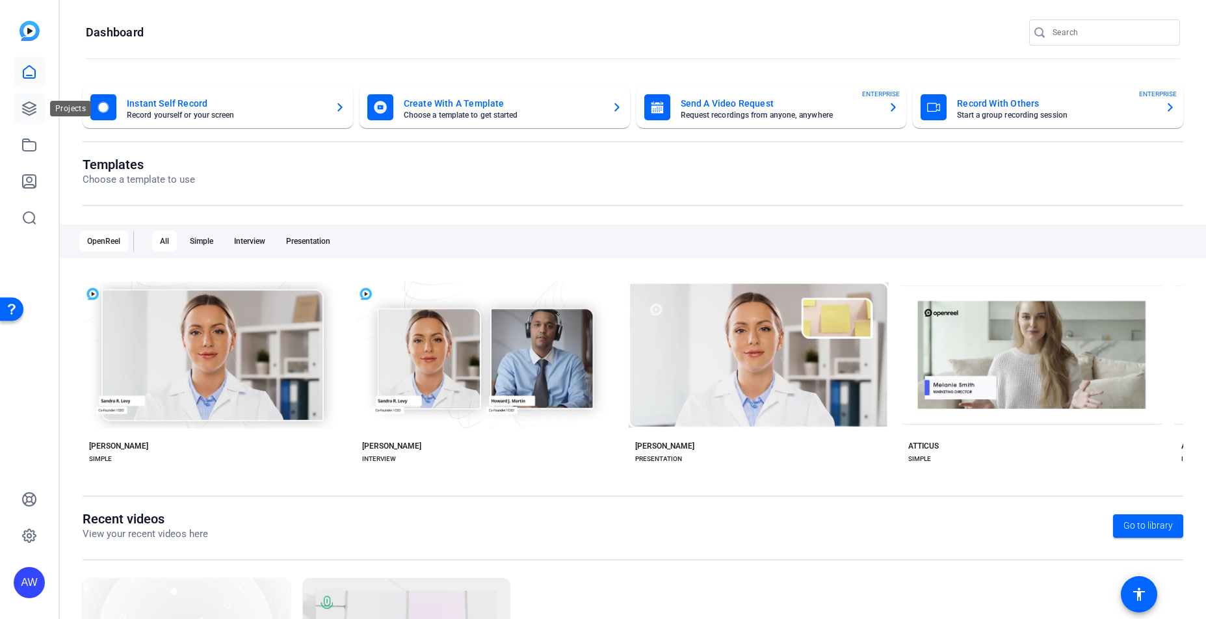
click at [28, 113] on icon at bounding box center [29, 109] width 16 height 16
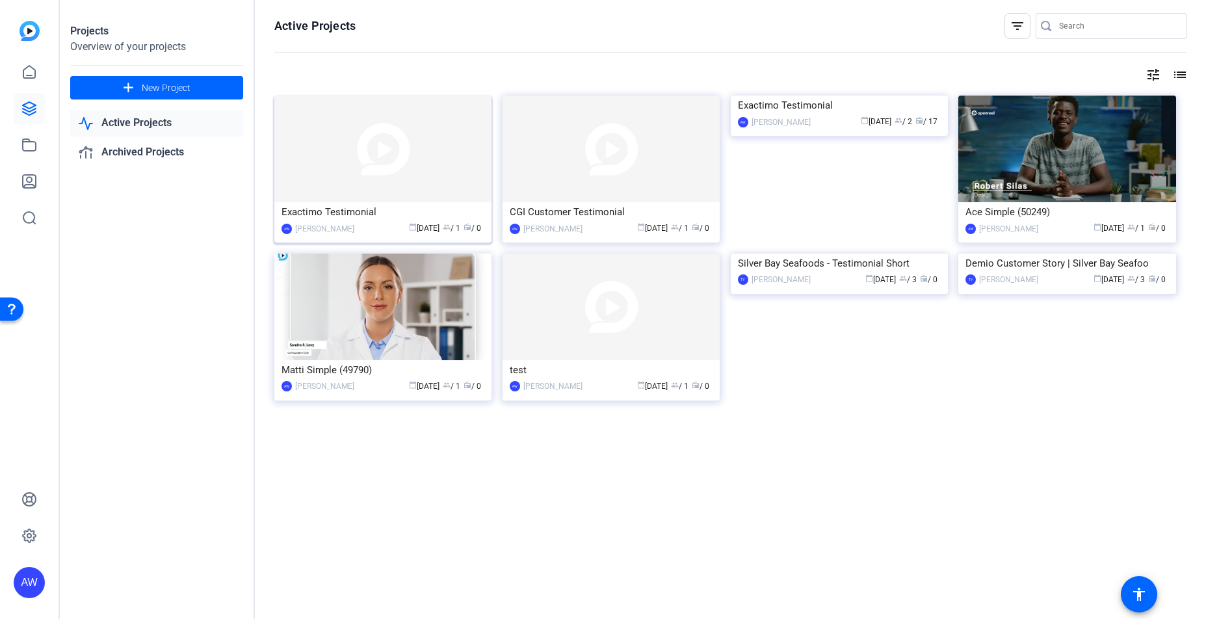
click at [360, 174] on img at bounding box center [382, 149] width 217 height 107
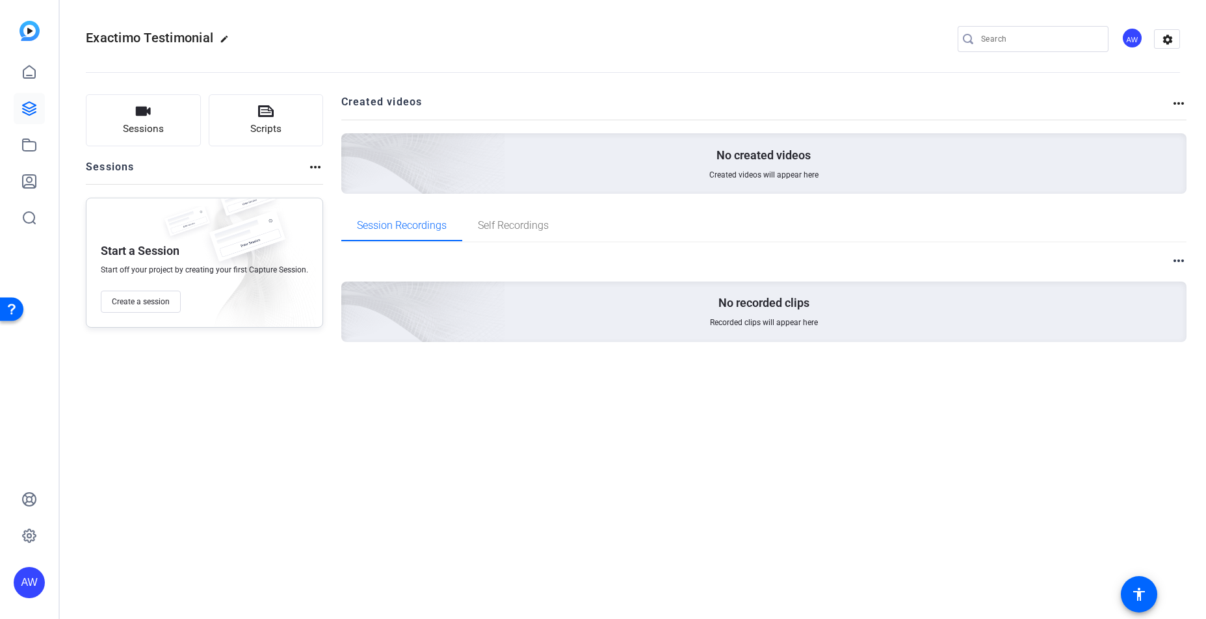
click at [1177, 112] on div "Created videos more_horiz" at bounding box center [764, 106] width 846 height 25
click at [1178, 108] on mat-icon "more_horiz" at bounding box center [1179, 104] width 16 height 16
click at [1178, 105] on div at bounding box center [603, 309] width 1206 height 619
click at [1180, 266] on mat-icon "more_horiz" at bounding box center [1179, 261] width 16 height 16
click at [1181, 256] on div at bounding box center [603, 309] width 1206 height 619
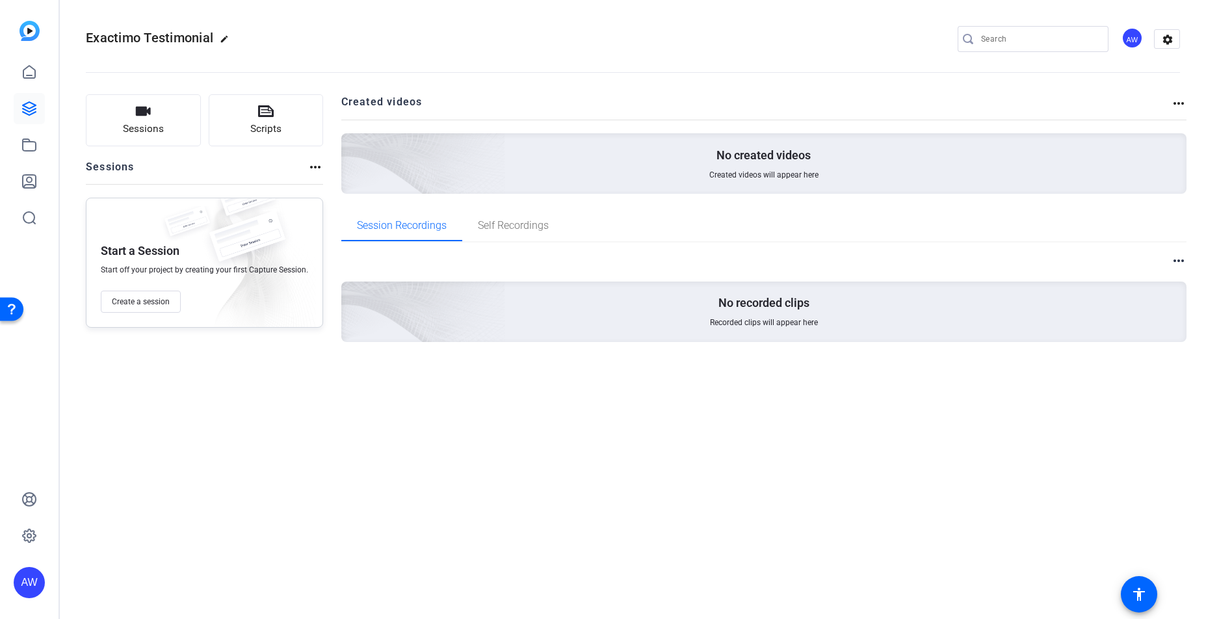
click at [1140, 151] on div "No created videos Created videos will appear here" at bounding box center [764, 163] width 846 height 60
click at [1172, 42] on mat-icon "settings" at bounding box center [1168, 40] width 26 height 20
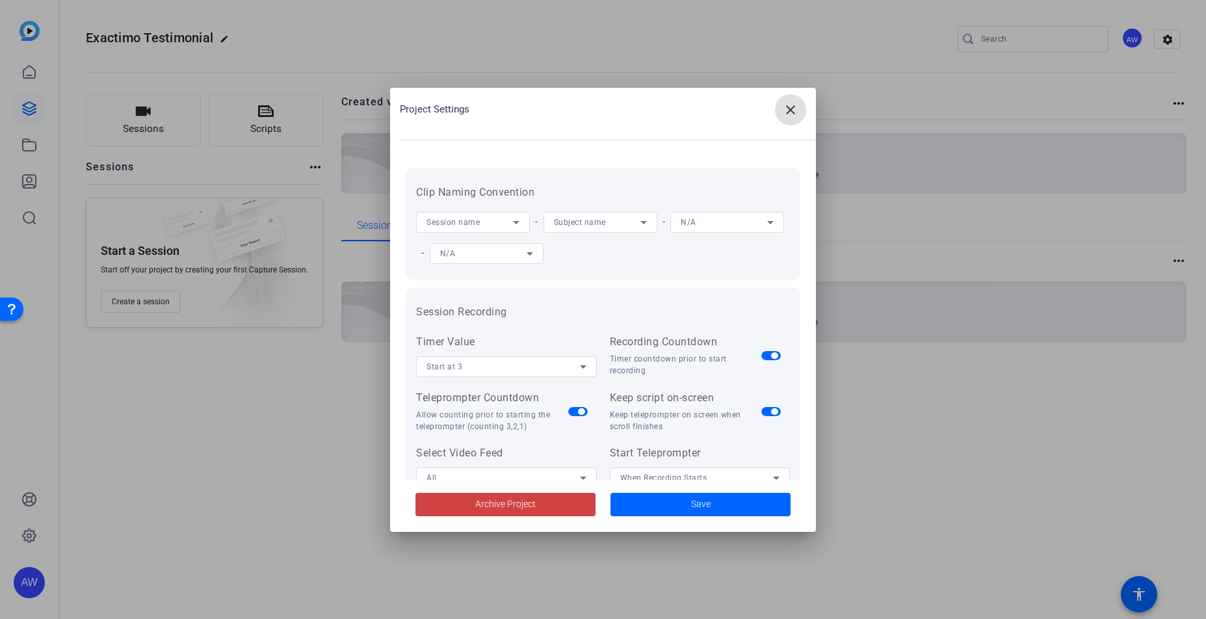
click at [784, 114] on mat-icon "close" at bounding box center [791, 110] width 16 height 16
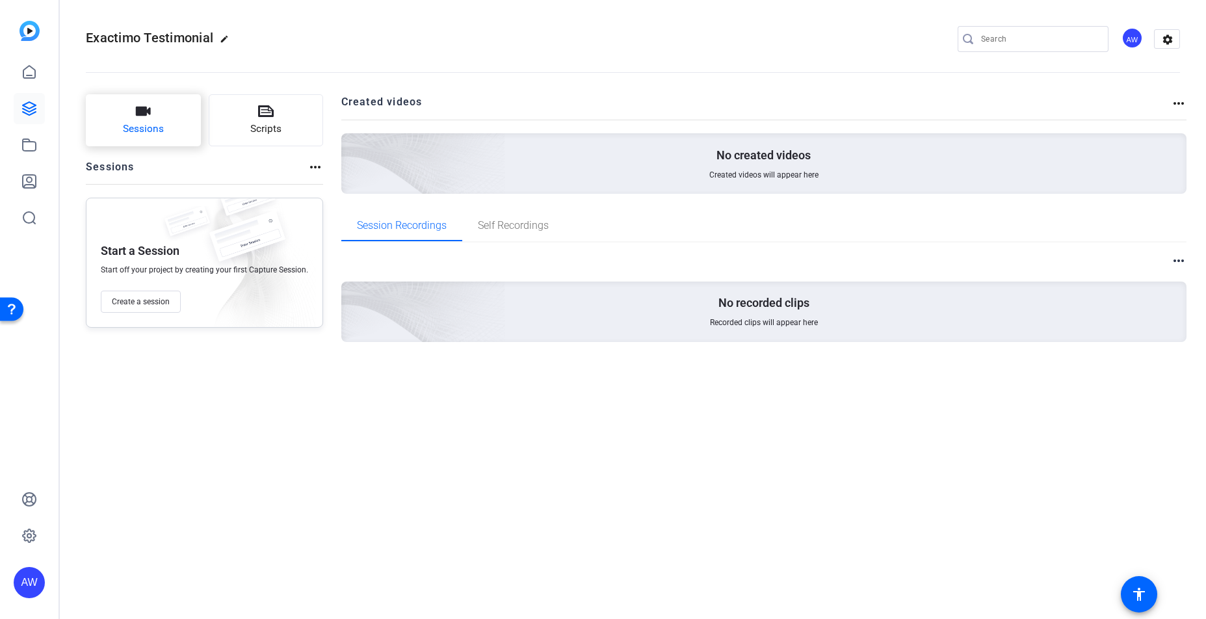
click at [168, 123] on button "Sessions" at bounding box center [143, 120] width 115 height 52
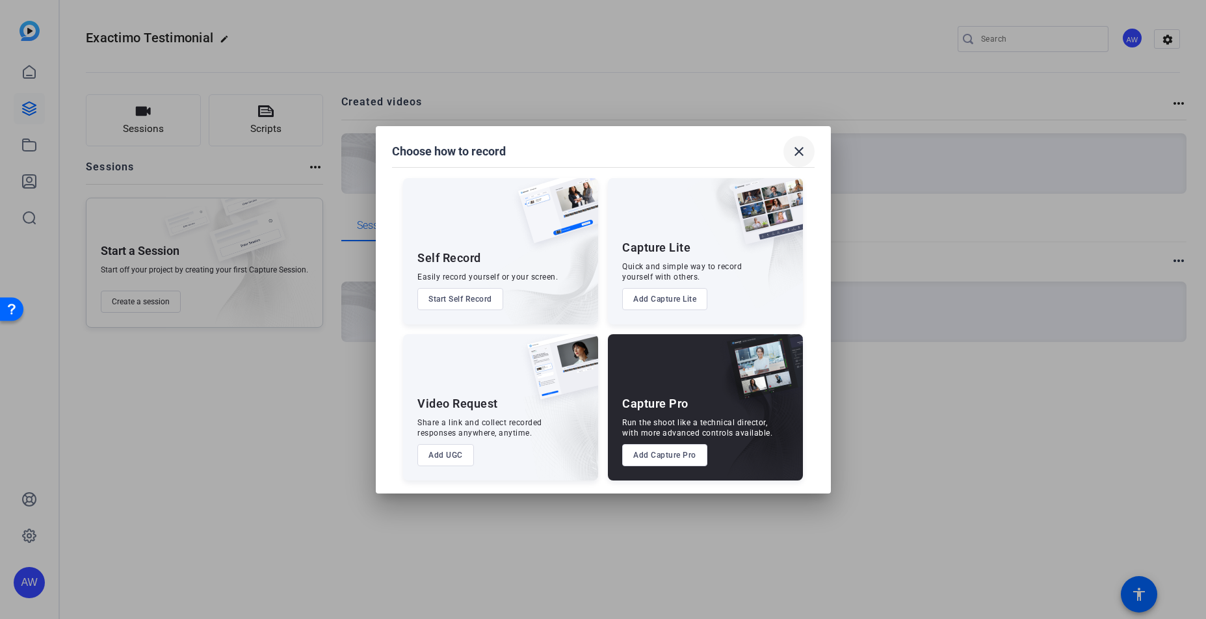
click at [800, 151] on mat-icon "close" at bounding box center [799, 152] width 16 height 16
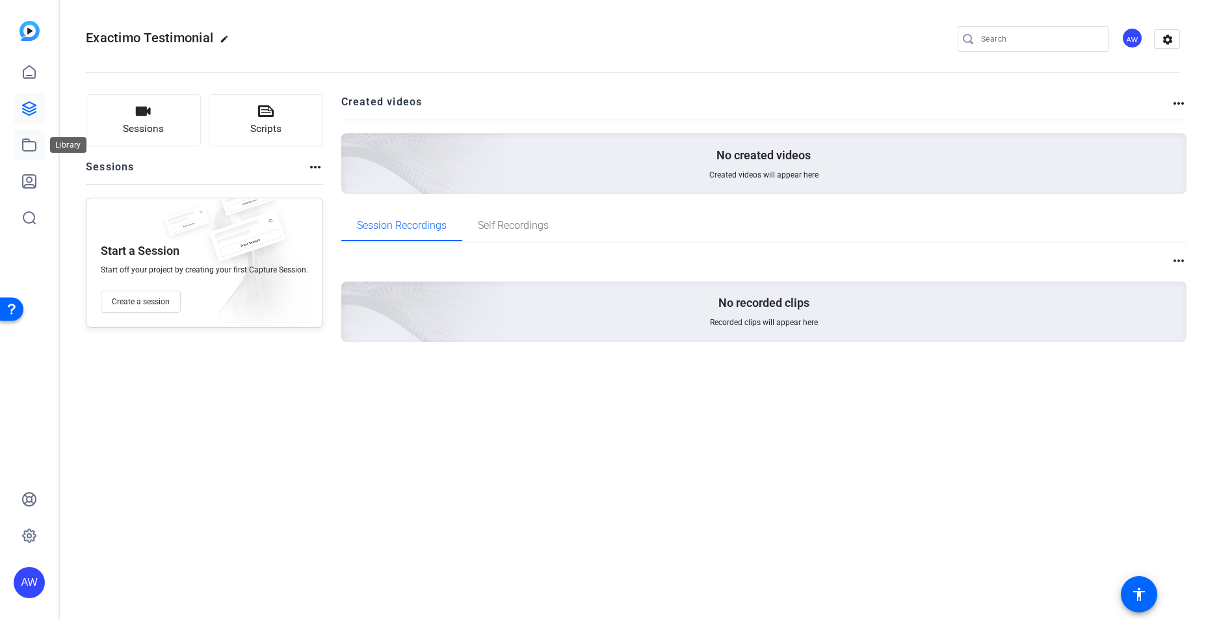
click at [40, 153] on link at bounding box center [29, 144] width 31 height 31
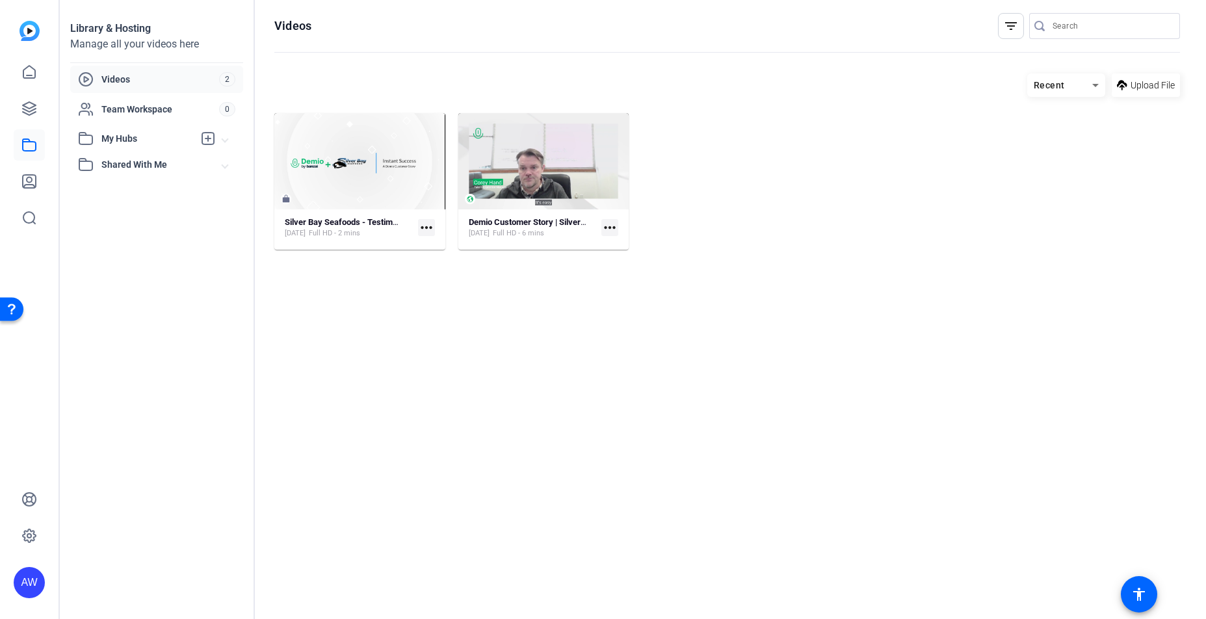
click at [131, 134] on span "My Hubs" at bounding box center [147, 139] width 92 height 14
click at [207, 142] on icon at bounding box center [208, 139] width 16 height 16
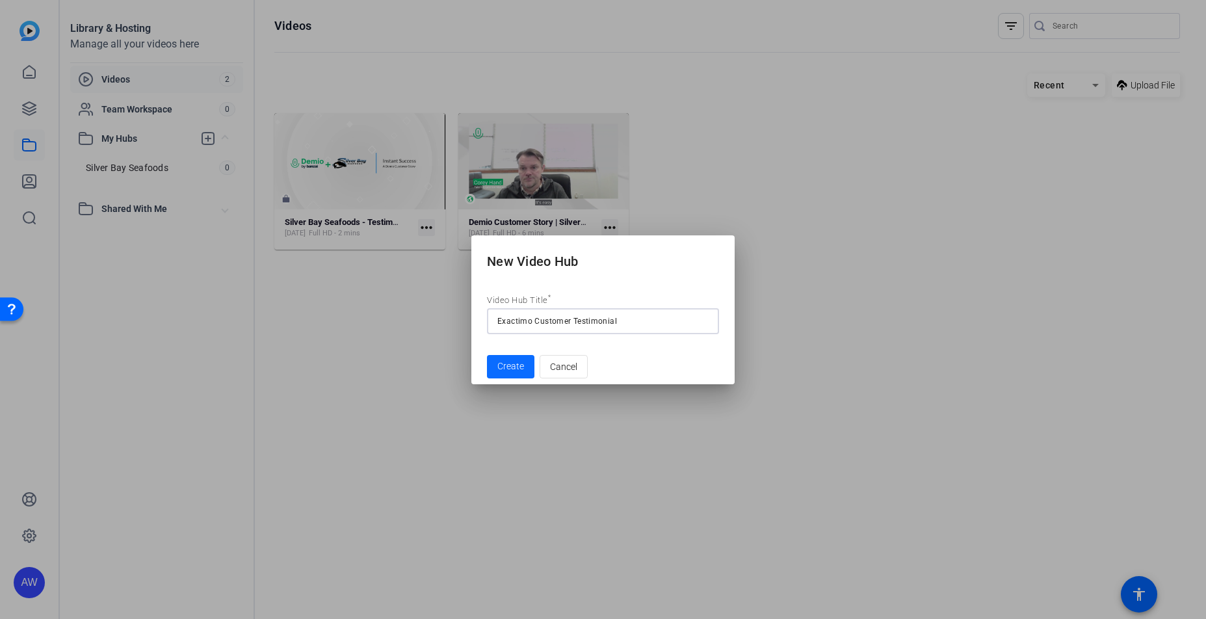
type input "Exactimo Customer Testimonial"
click at [509, 363] on span "Create" at bounding box center [510, 367] width 27 height 14
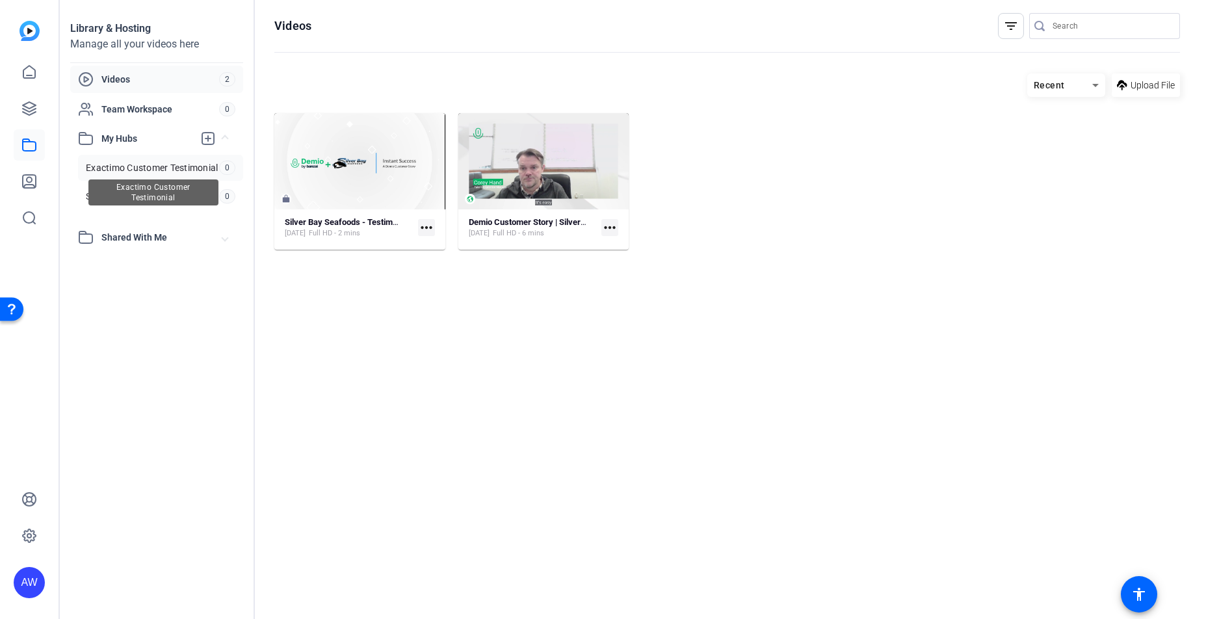
click at [125, 163] on span "Exactimo Customer Testimonial" at bounding box center [152, 167] width 132 height 13
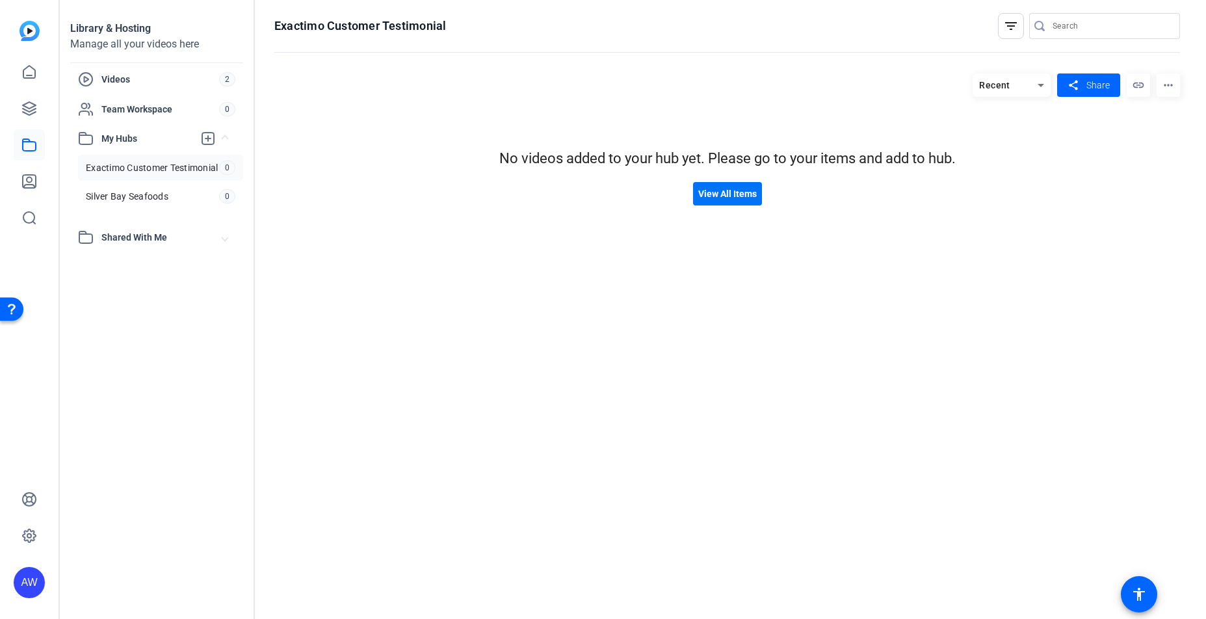
click at [732, 187] on span "View All Items" at bounding box center [727, 194] width 59 height 14
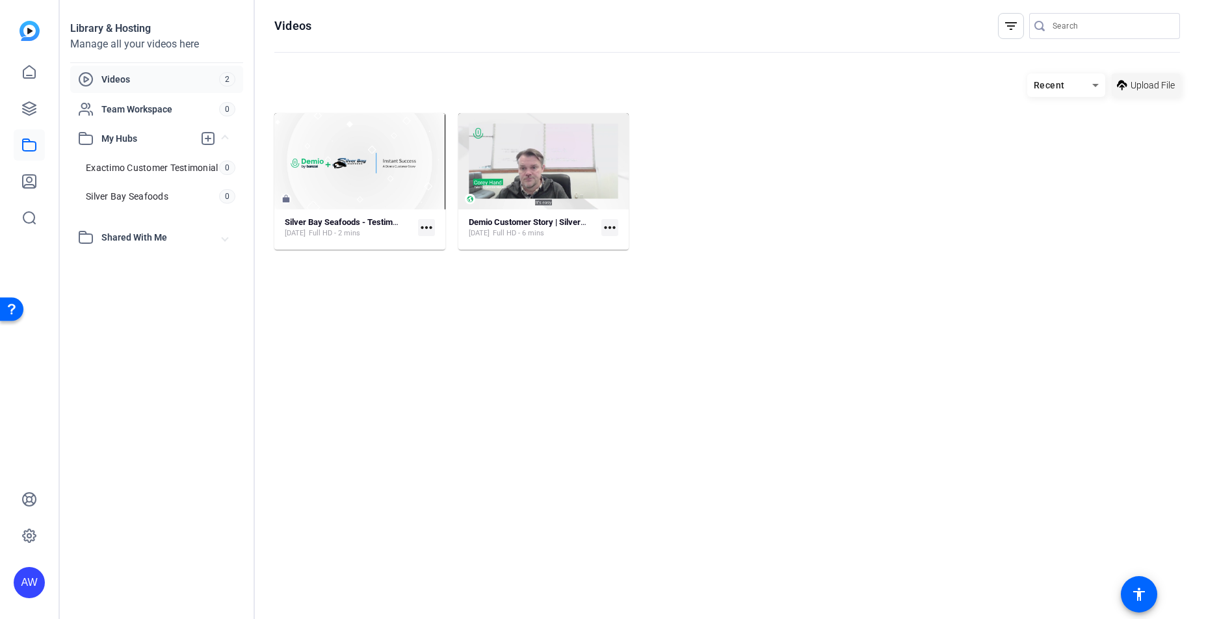
click at [1148, 86] on span "Upload File" at bounding box center [1153, 86] width 44 height 14
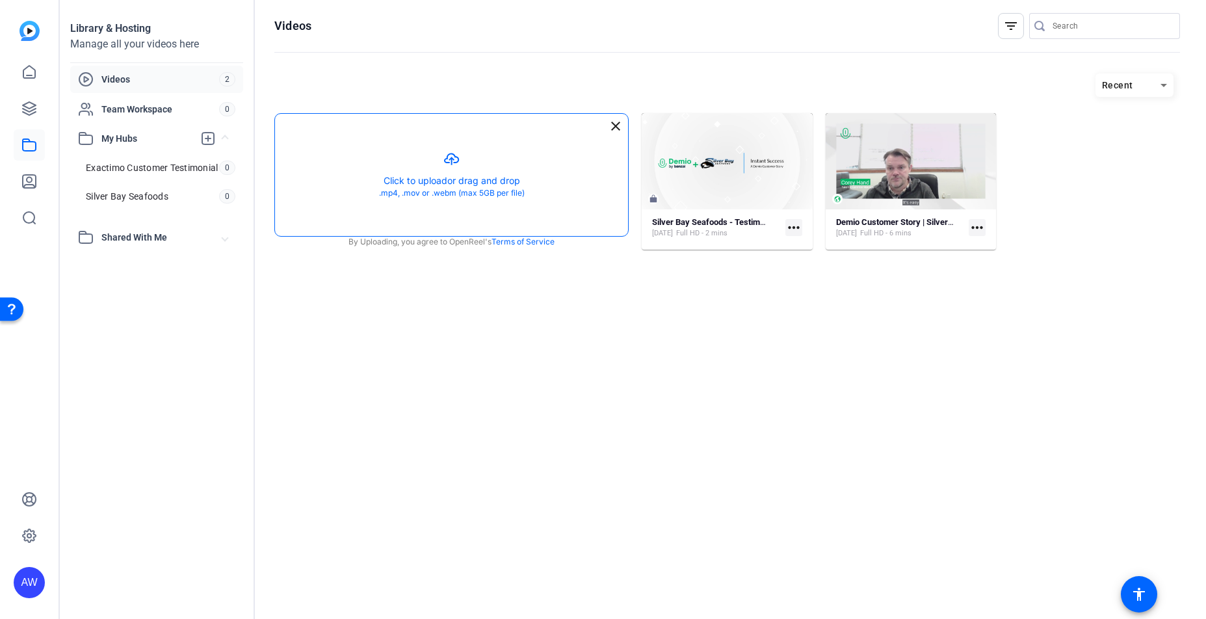
click at [442, 158] on button "button" at bounding box center [451, 175] width 353 height 122
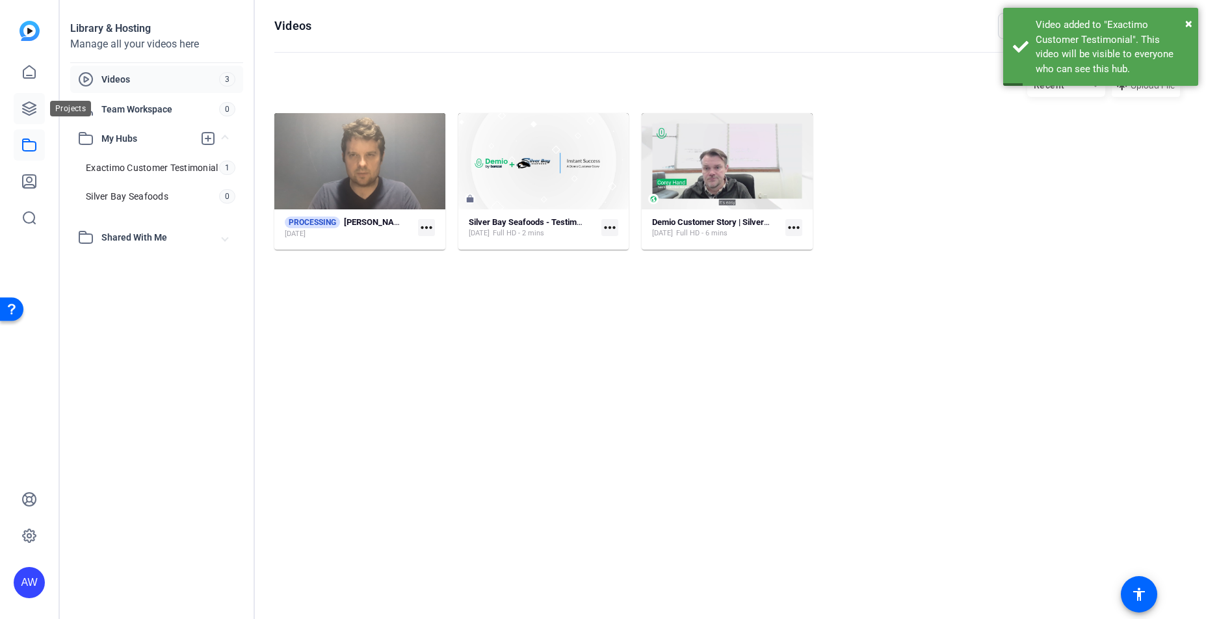
click at [38, 99] on link at bounding box center [29, 108] width 31 height 31
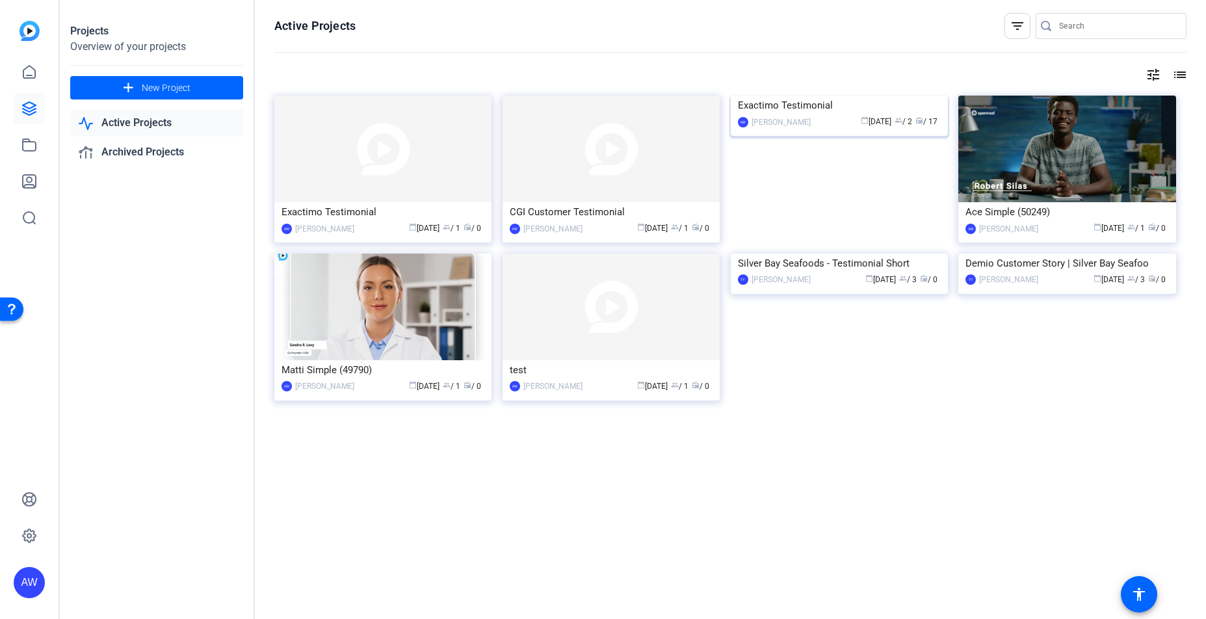
click at [836, 96] on img at bounding box center [839, 96] width 217 height 0
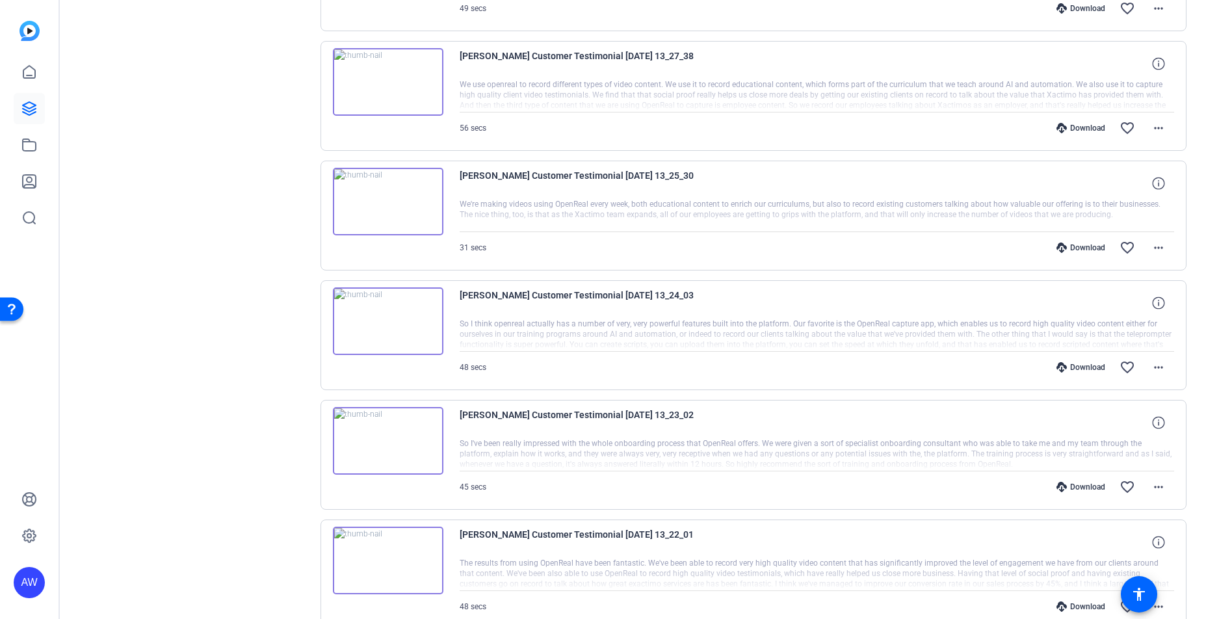
scroll to position [935, 0]
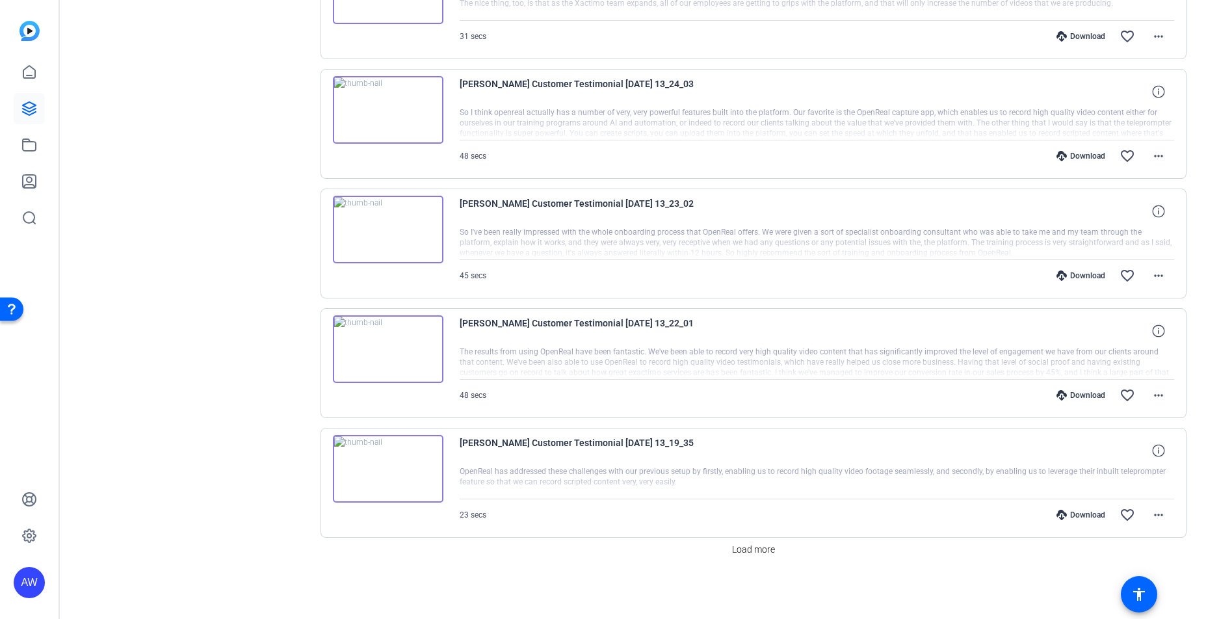
click at [1075, 518] on div "Download" at bounding box center [1081, 515] width 62 height 10
click at [1068, 397] on div "Download" at bounding box center [1081, 395] width 62 height 10
click at [1073, 276] on div "Download" at bounding box center [1081, 275] width 62 height 10
click at [1070, 155] on div "Download" at bounding box center [1081, 156] width 62 height 10
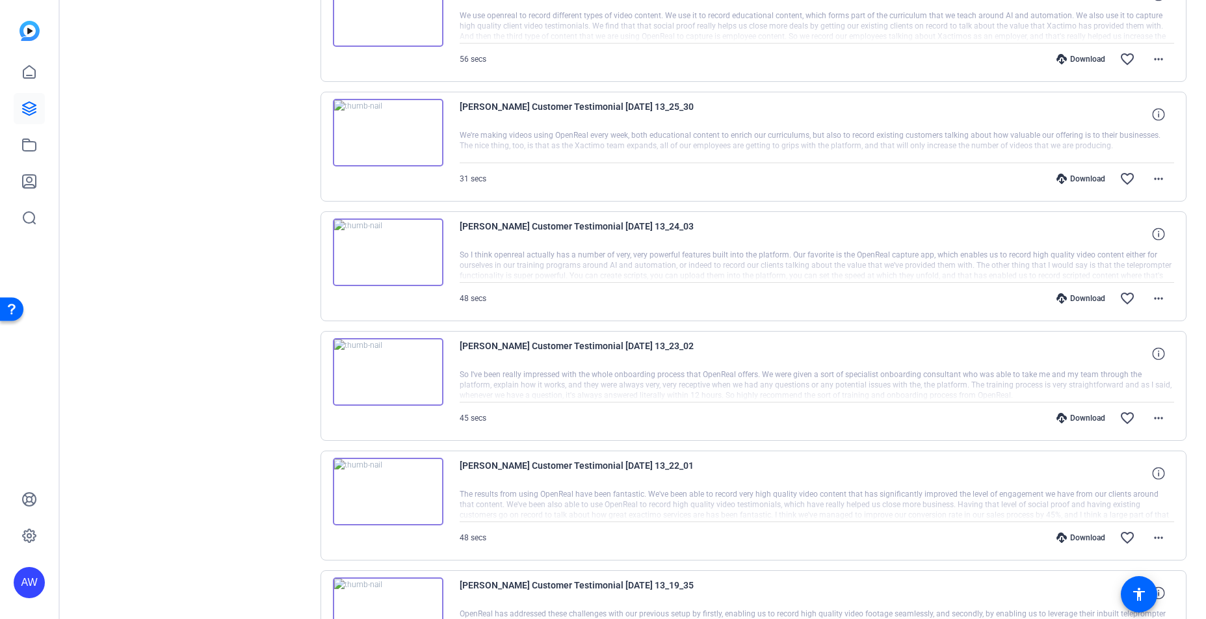
scroll to position [760, 0]
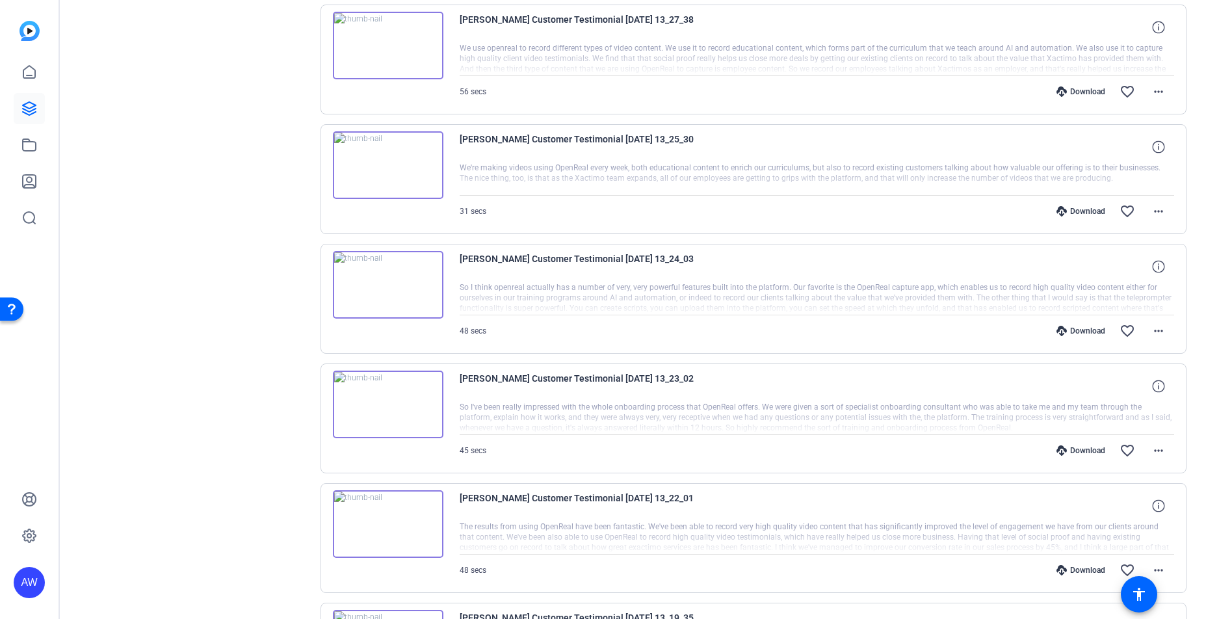
click at [1076, 204] on div "Download favorite_border more_horiz" at bounding box center [924, 211] width 501 height 31
click at [1075, 209] on div "Download" at bounding box center [1081, 211] width 62 height 10
click at [1088, 96] on div "Download" at bounding box center [1081, 91] width 62 height 10
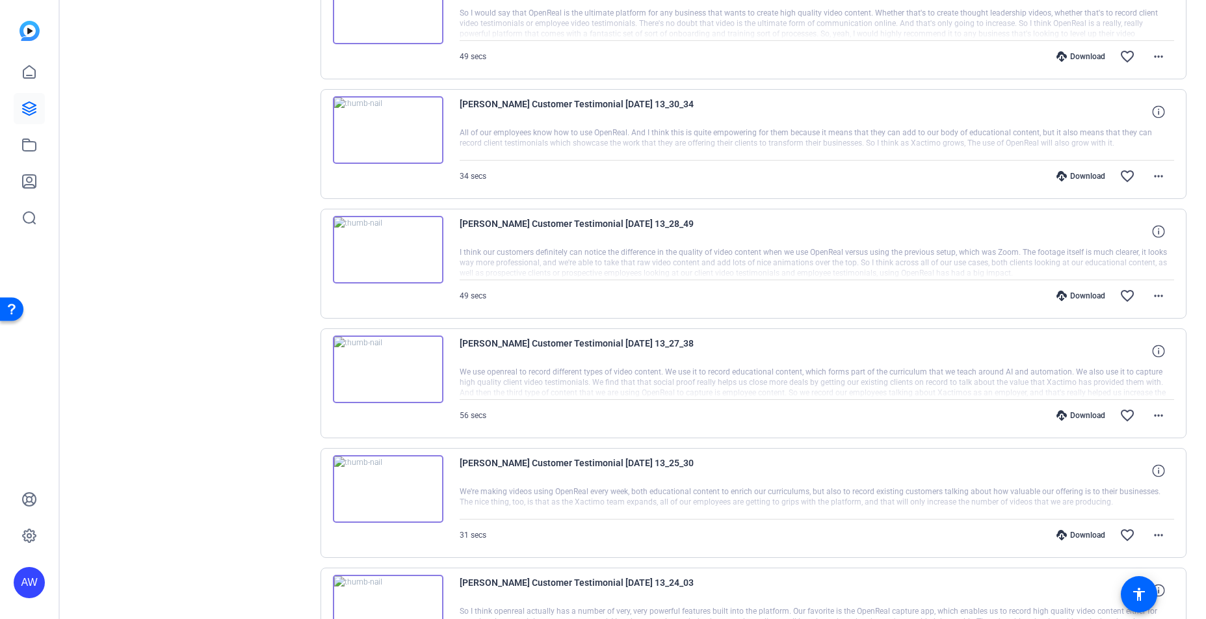
scroll to position [420, 0]
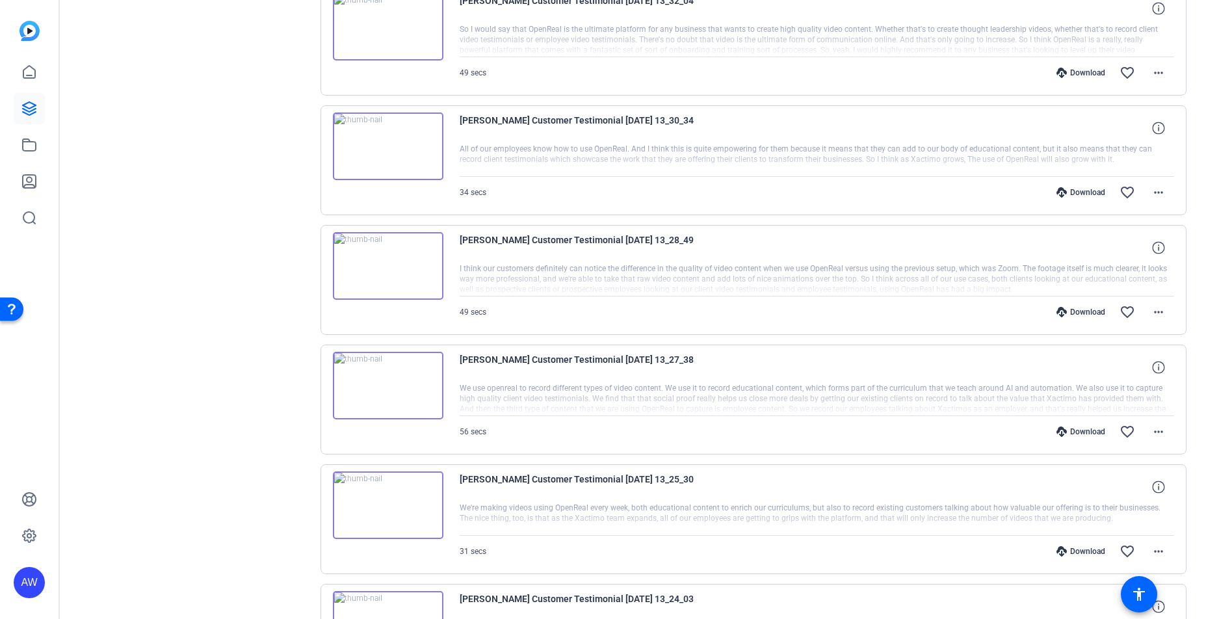
click at [1076, 312] on div "Download" at bounding box center [1081, 312] width 62 height 10
click at [1081, 190] on div "Download" at bounding box center [1081, 192] width 62 height 10
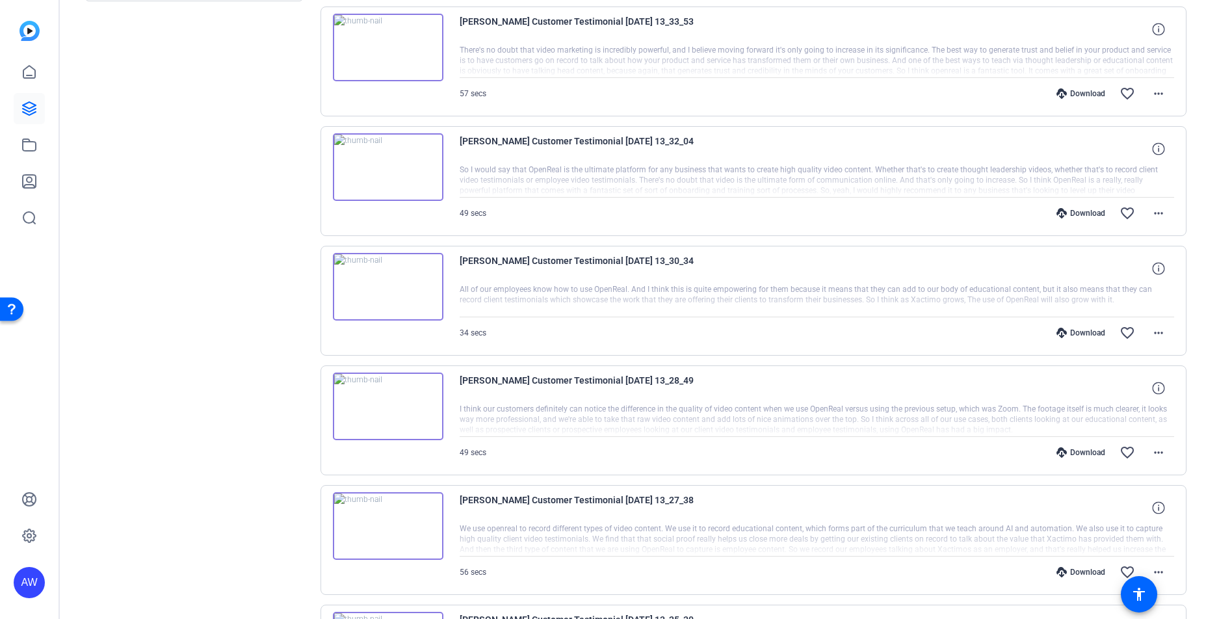
scroll to position [191, 0]
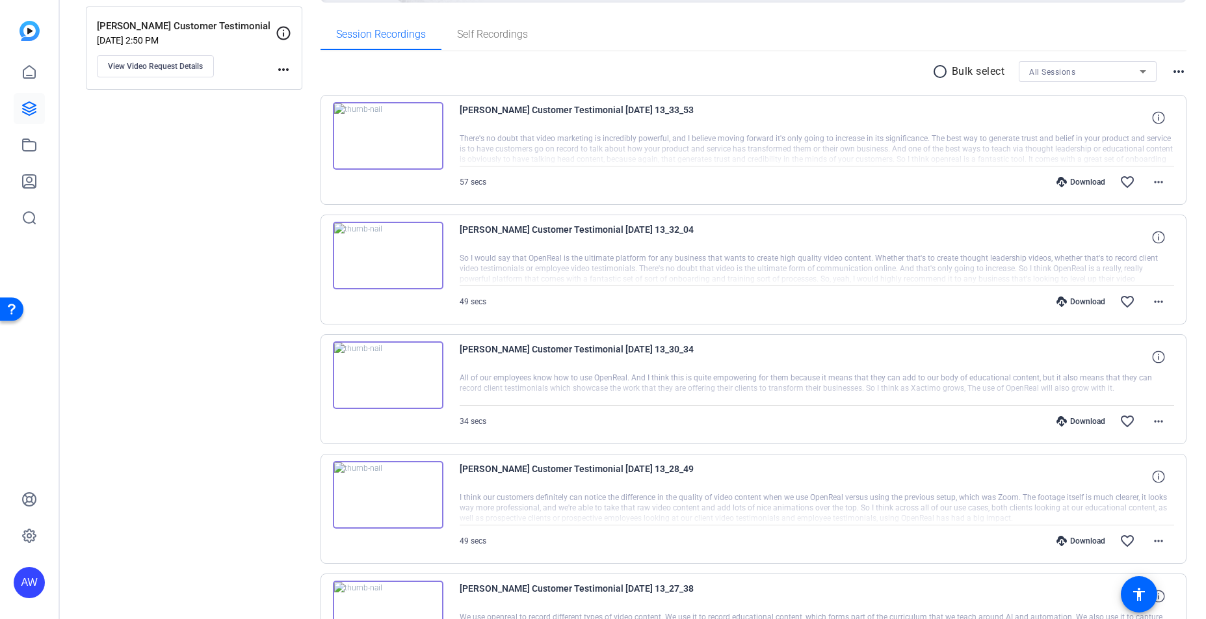
click at [1064, 304] on div "Download" at bounding box center [1081, 301] width 62 height 10
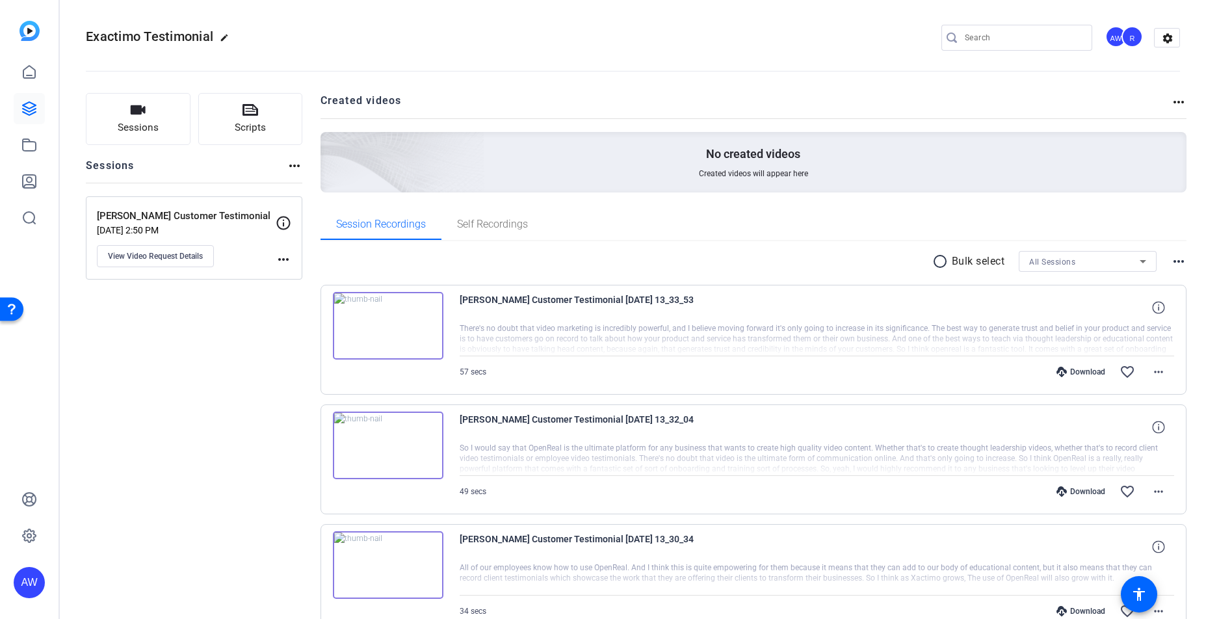
scroll to position [0, 0]
click at [24, 154] on link at bounding box center [29, 144] width 31 height 31
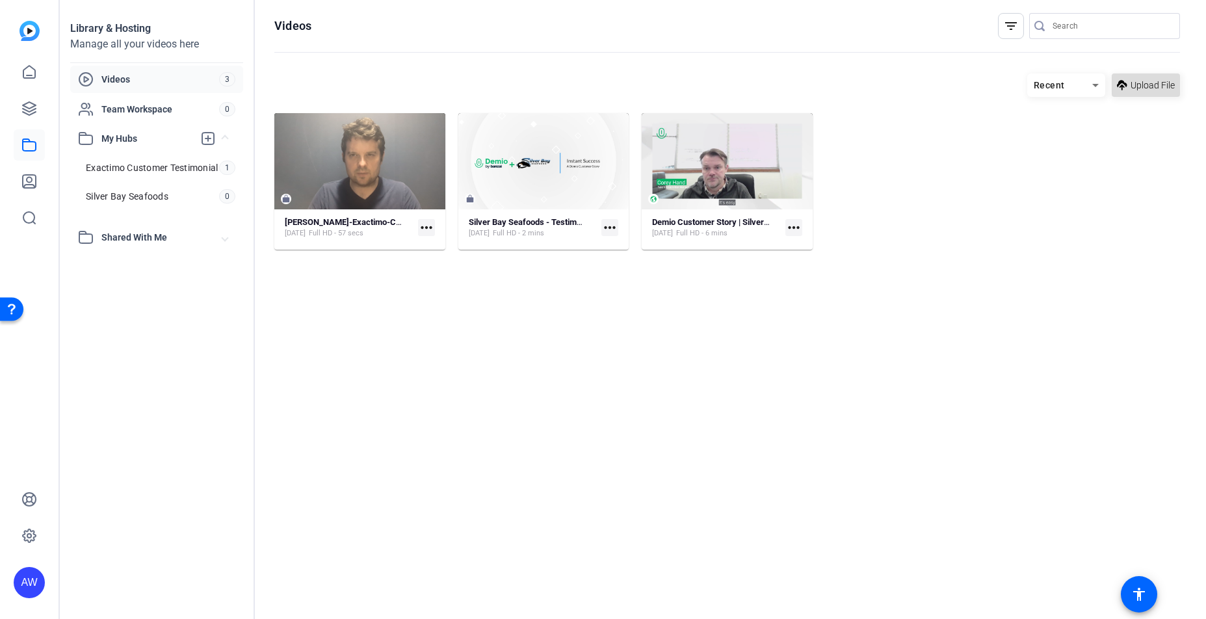
click at [1125, 90] on icon at bounding box center [1122, 85] width 10 height 16
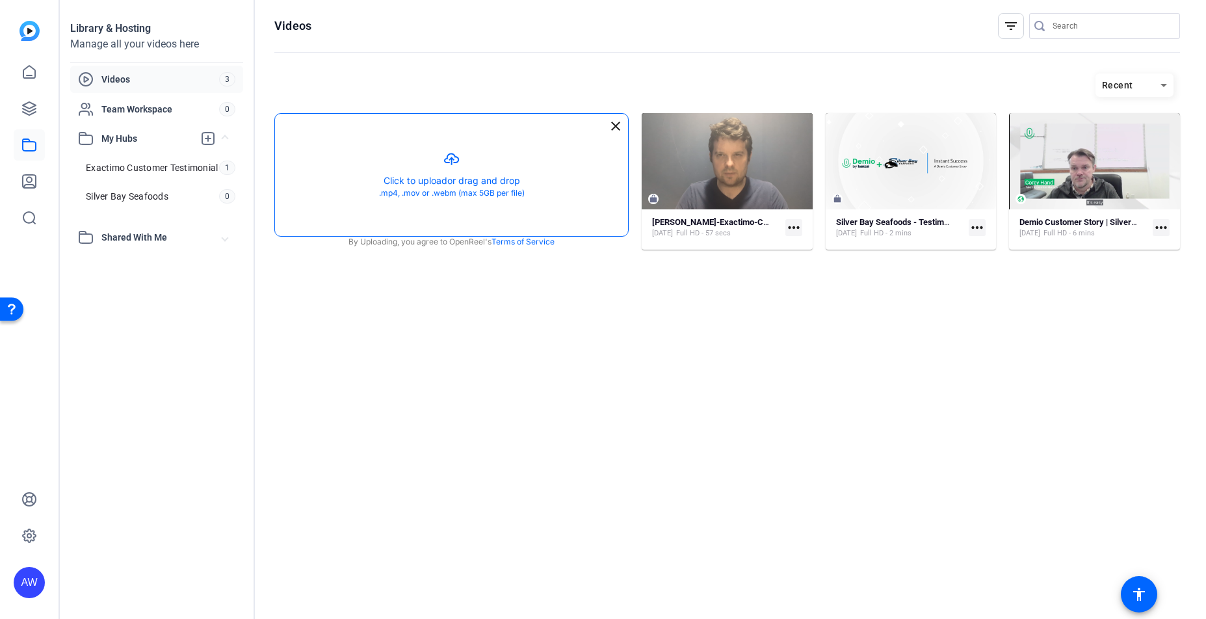
click at [463, 172] on button "button" at bounding box center [451, 175] width 353 height 122
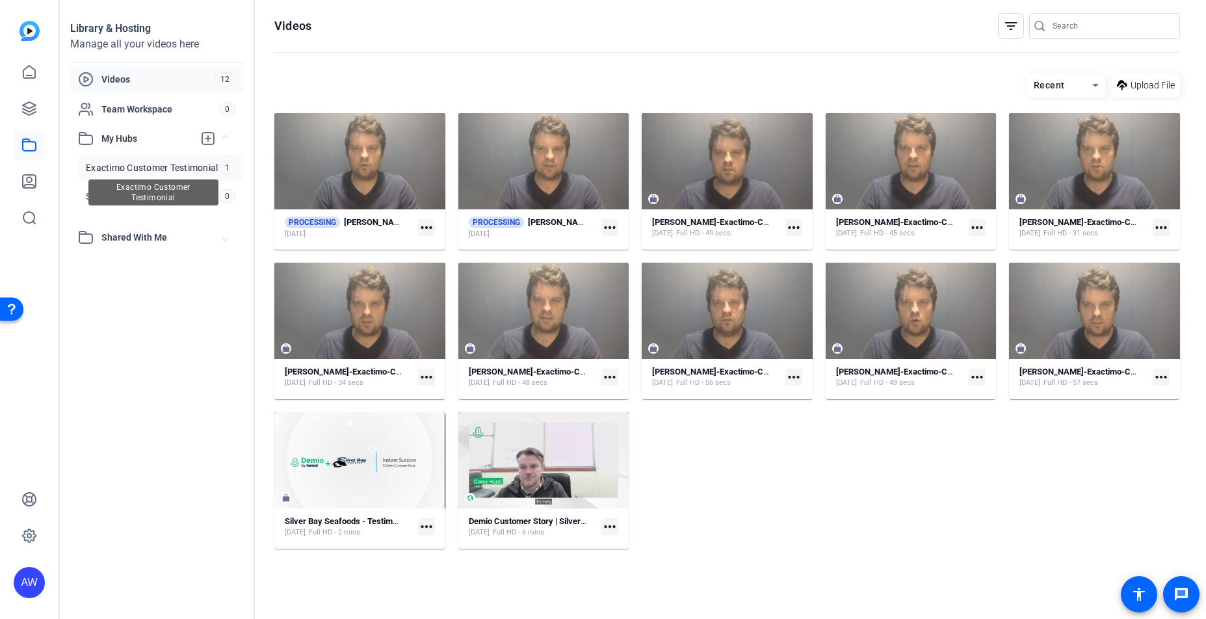
click at [128, 170] on span "Exactimo Customer Testimonial" at bounding box center [152, 167] width 132 height 13
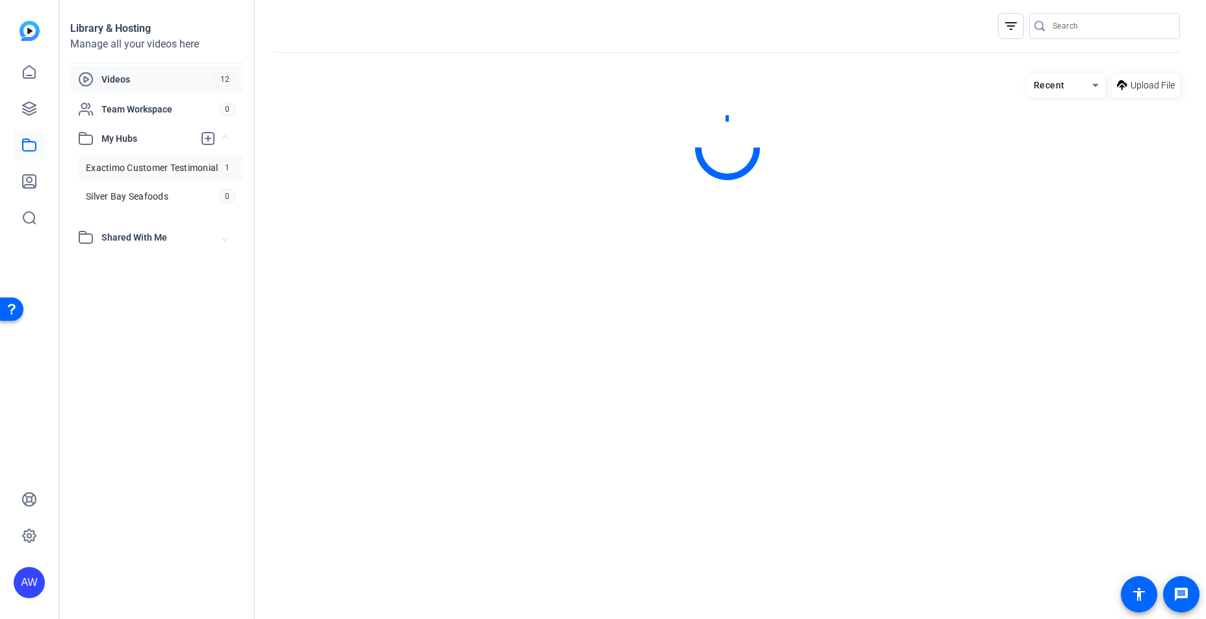
click at [133, 78] on span "Videos" at bounding box center [157, 79] width 113 height 13
